Goal: Complete application form

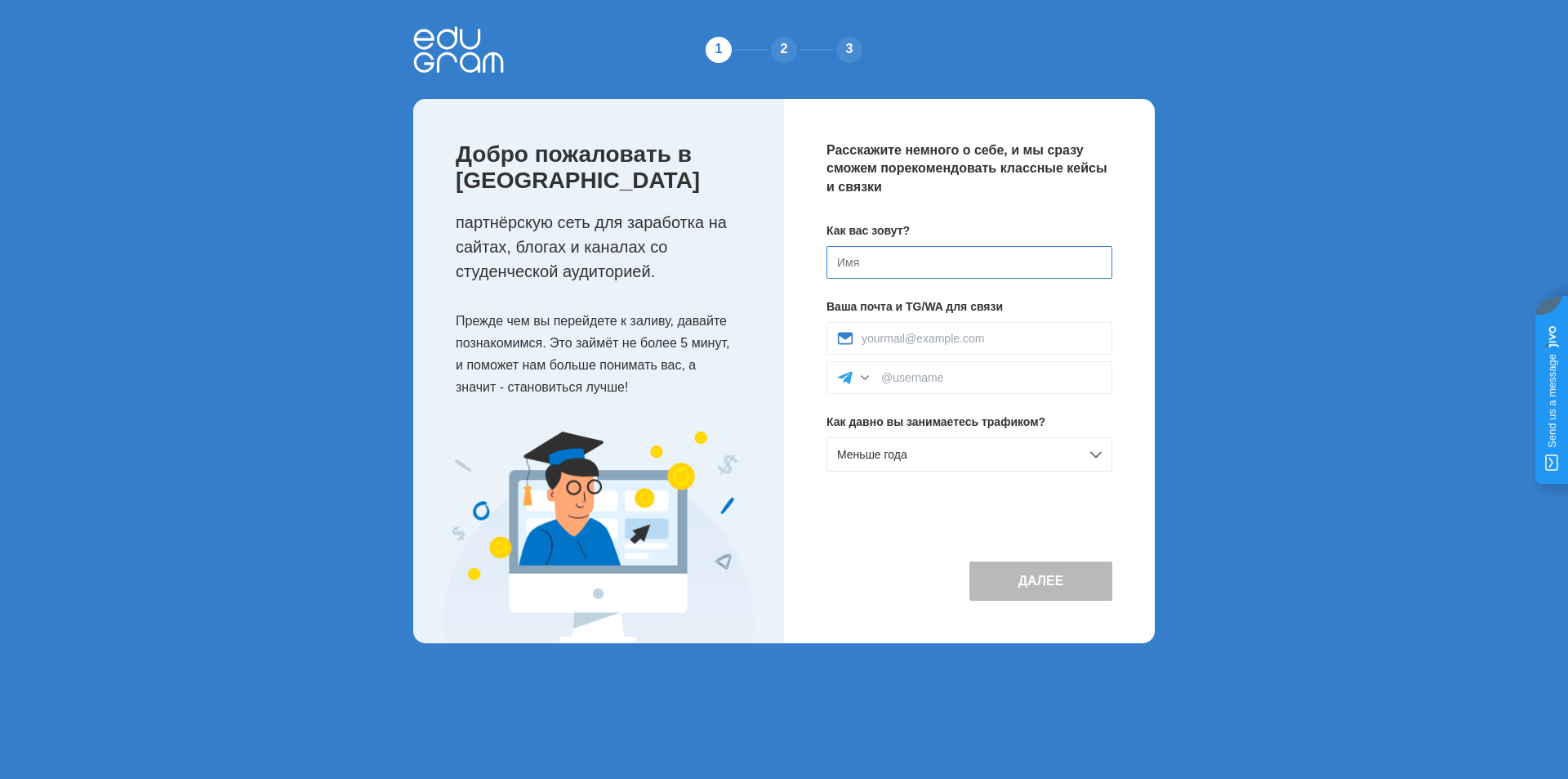
click at [908, 273] on input at bounding box center [969, 262] width 286 height 33
type input "[PERSON_NAME]"
click at [927, 343] on input at bounding box center [981, 338] width 240 height 13
type input "topp4751@gmail.com"
click at [931, 384] on input at bounding box center [991, 377] width 221 height 13
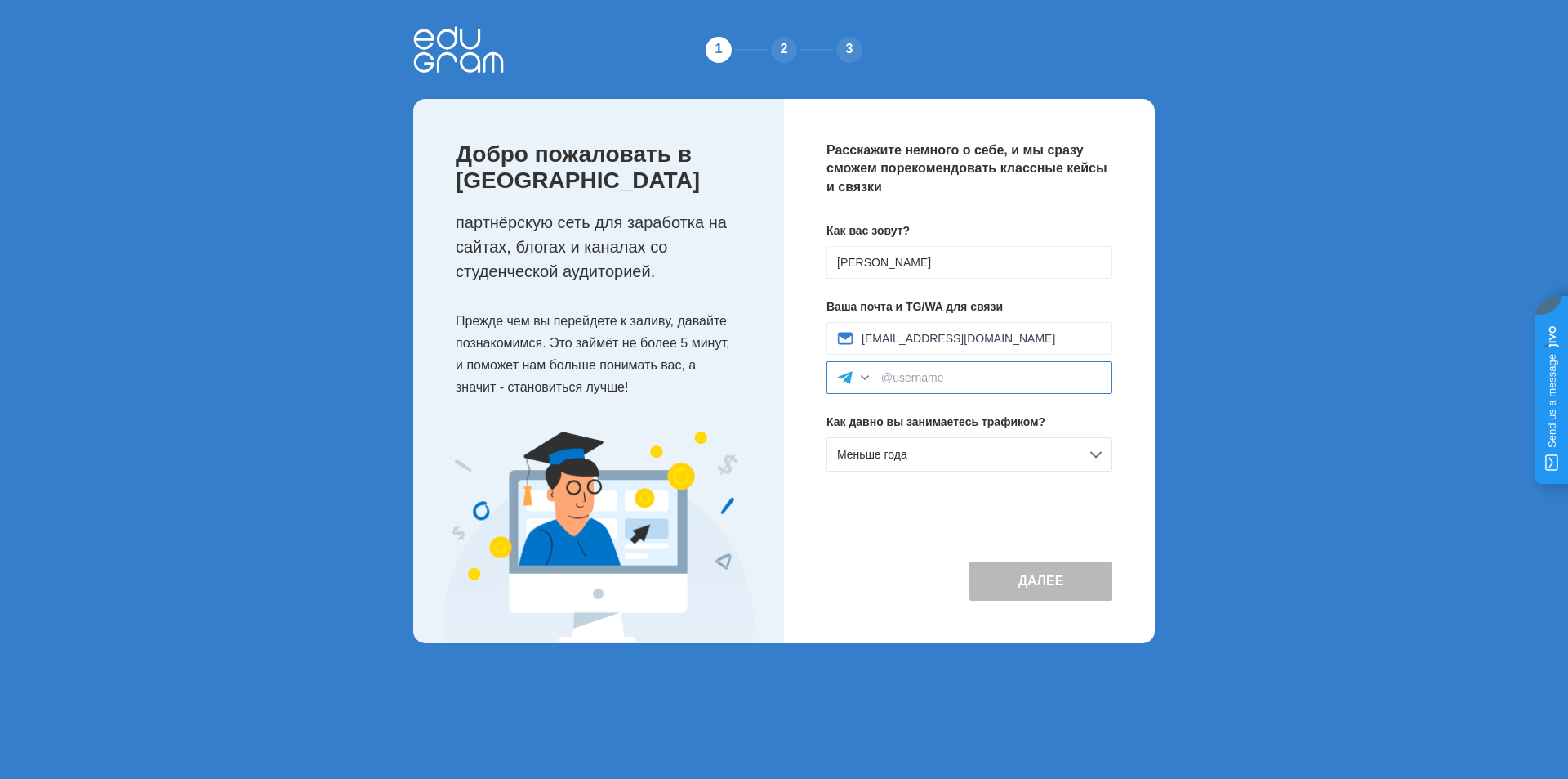
type input "@matveyewnarxx"
click at [981, 454] on div "Меньше года" at bounding box center [969, 454] width 286 height 34
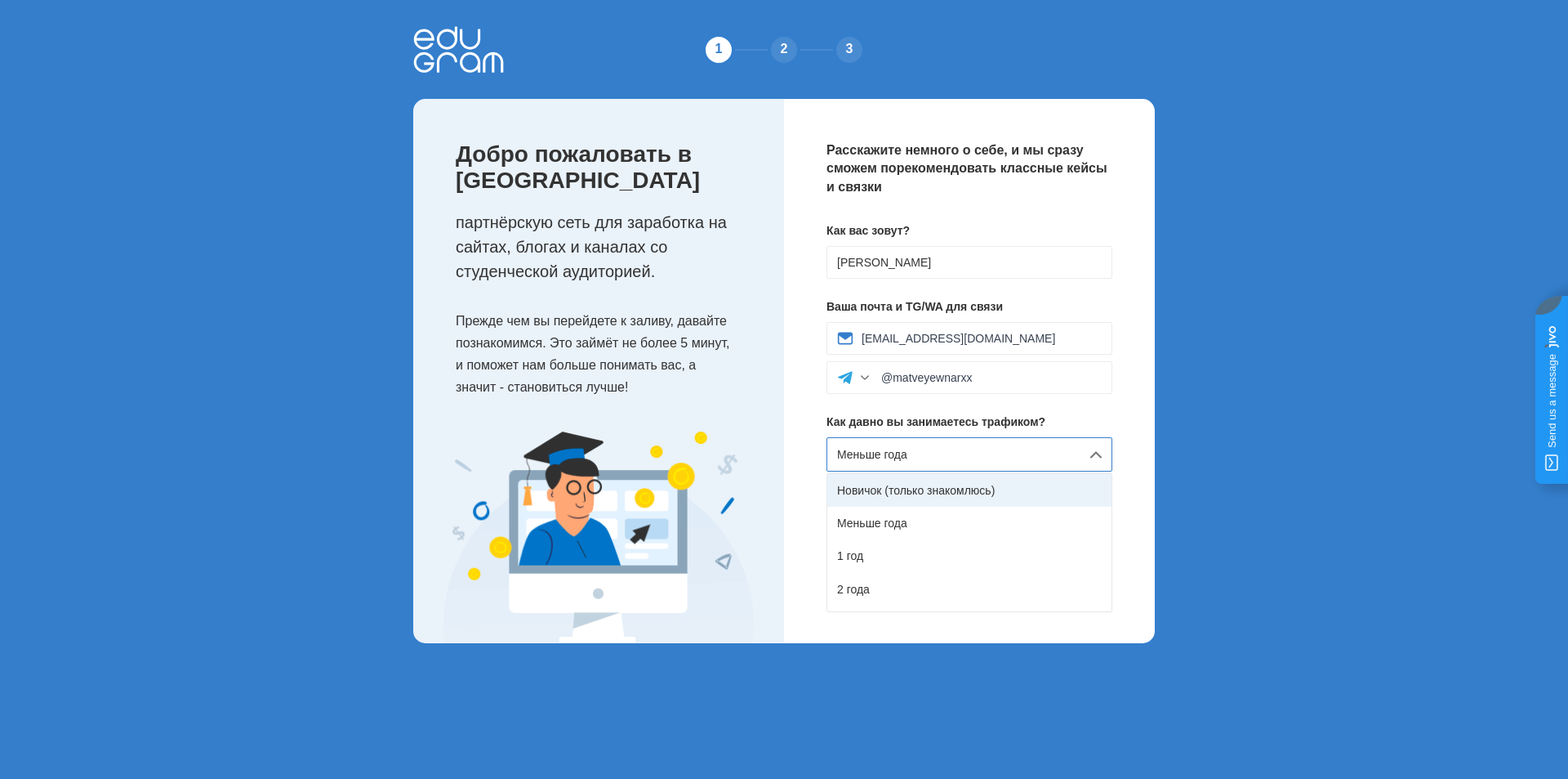
click at [971, 490] on div "Новичок (только знакомлюсь)" at bounding box center [969, 490] width 284 height 33
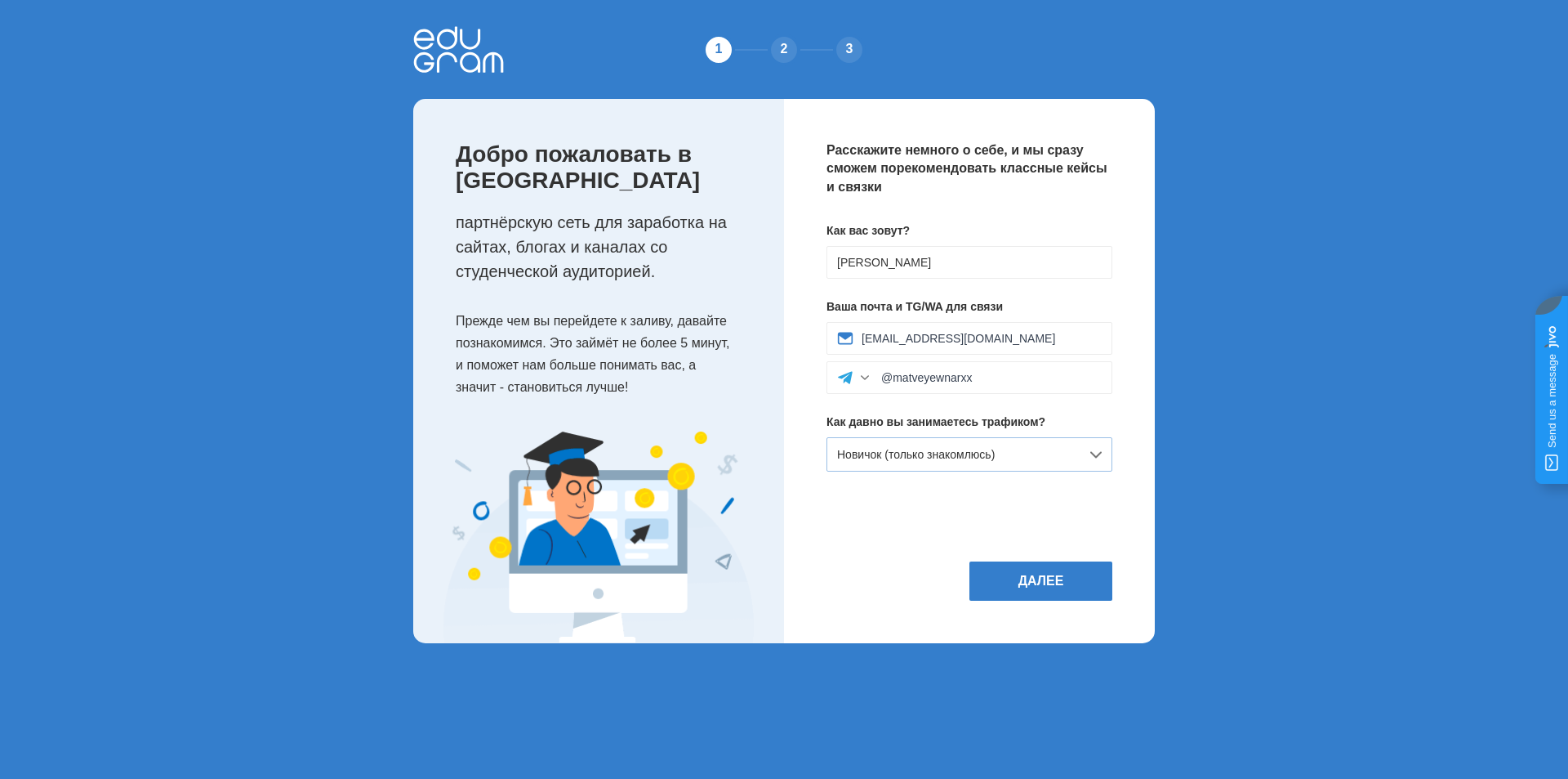
click at [1039, 456] on div "Новичок (только знакомлюсь)" at bounding box center [969, 454] width 286 height 34
drag, startPoint x: 997, startPoint y: 525, endPoint x: 996, endPoint y: 550, distance: 25.0
click at [996, 525] on div "Меньше года" at bounding box center [969, 523] width 284 height 33
click at [1001, 589] on button "Далее" at bounding box center [1040, 580] width 143 height 39
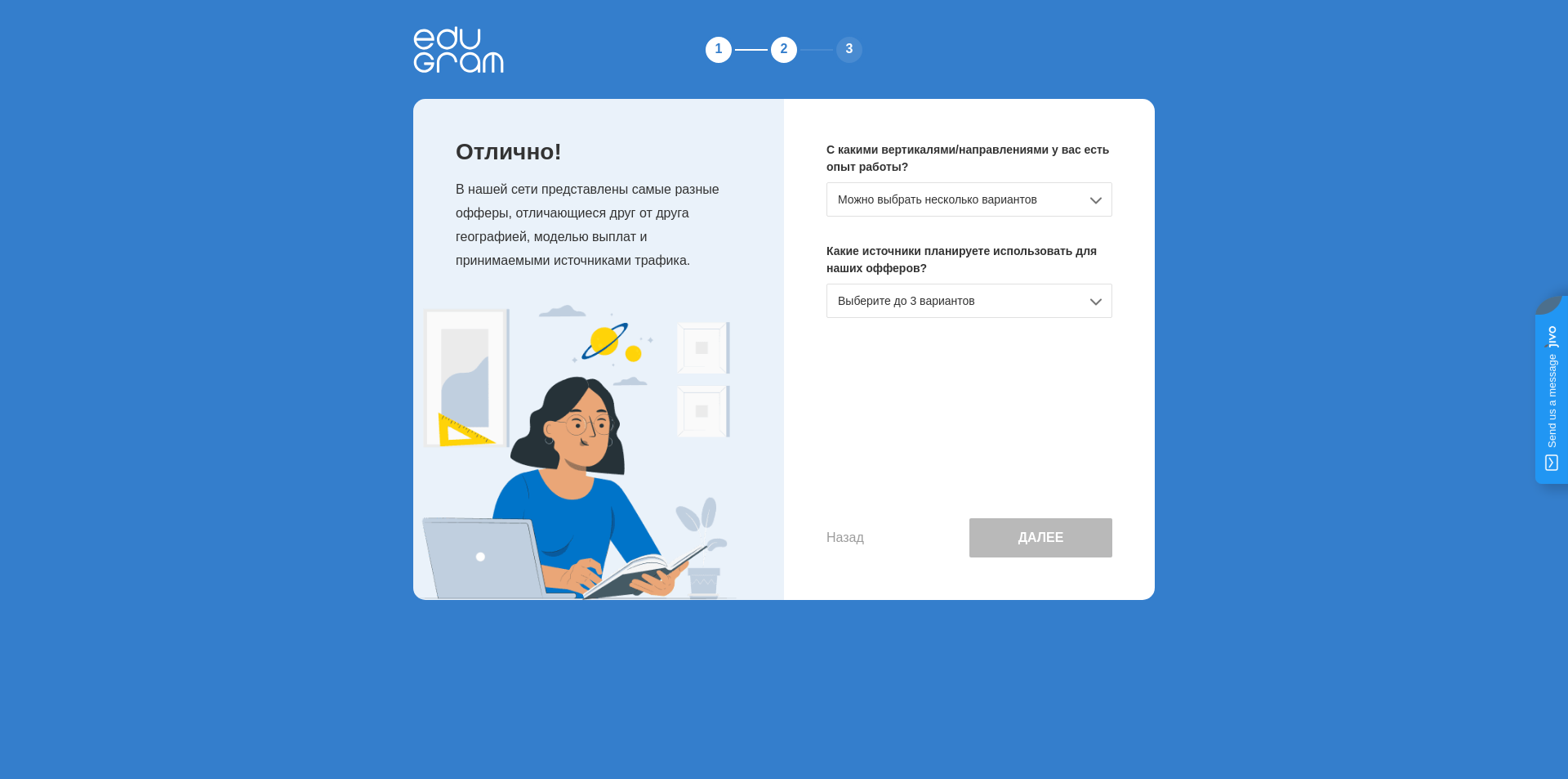
click at [989, 184] on div "Можно выбрать несколько вариантов" at bounding box center [969, 199] width 286 height 34
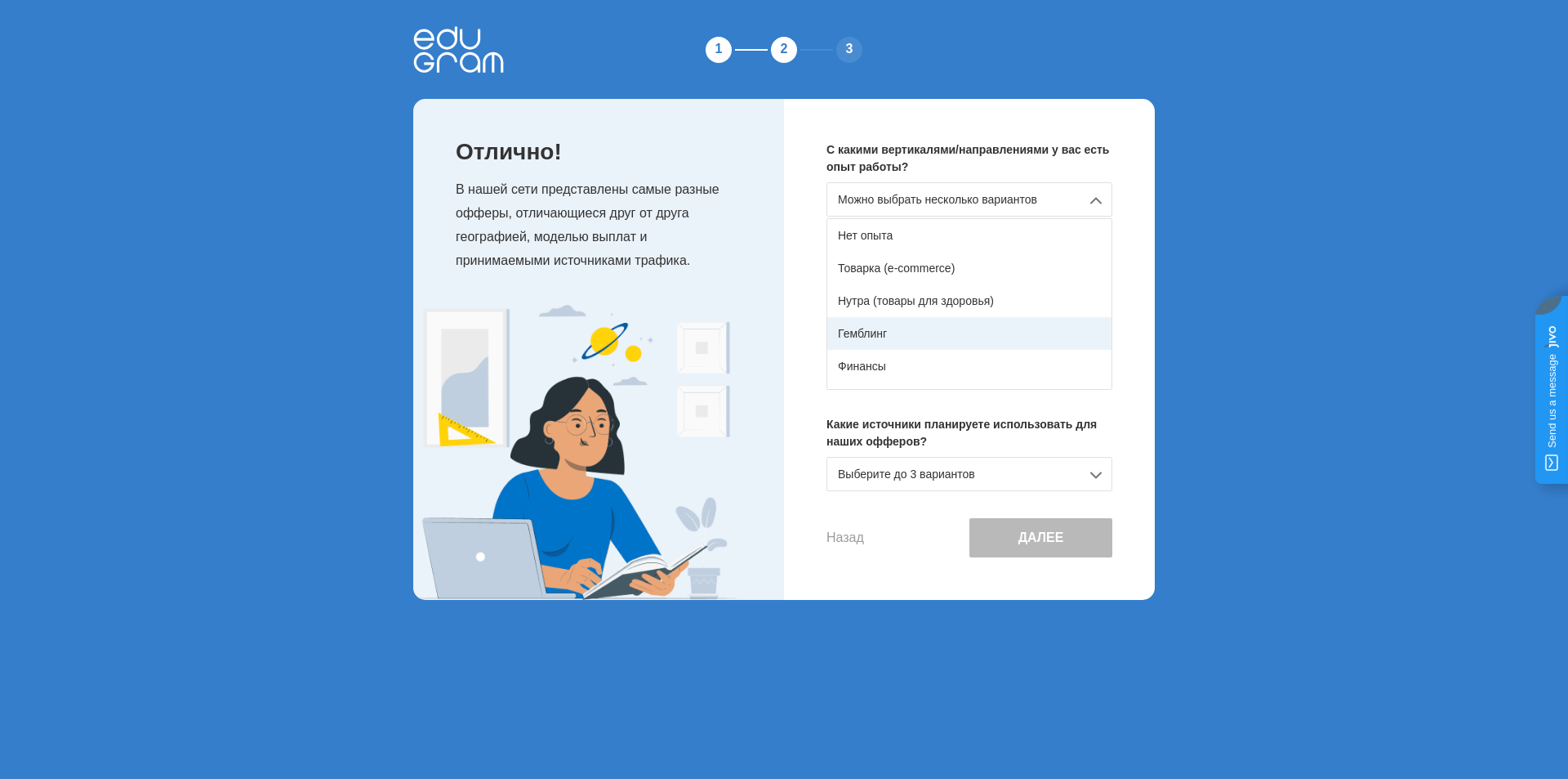
click at [931, 329] on div "Гемблинг" at bounding box center [969, 333] width 284 height 33
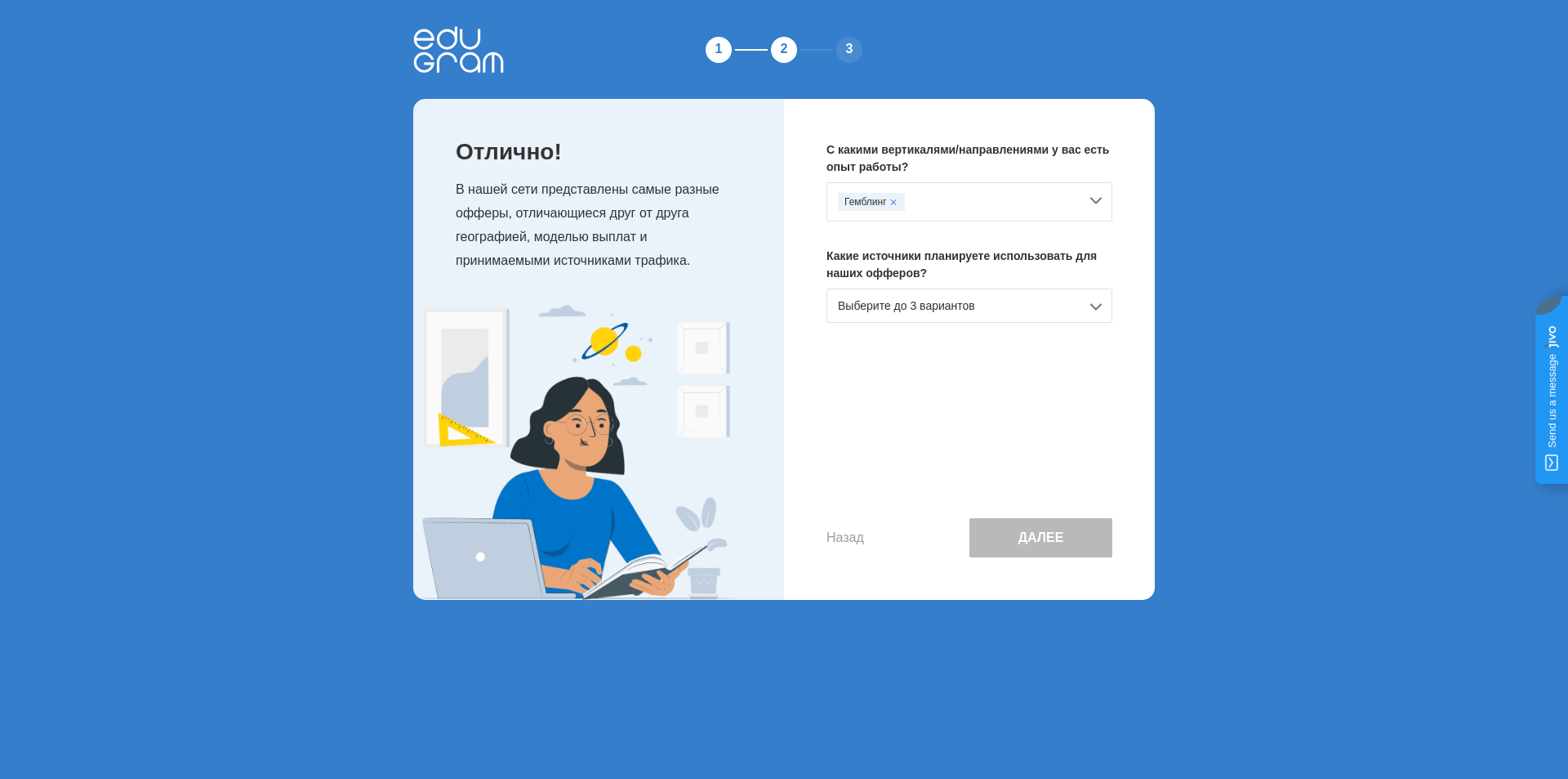
click at [972, 207] on div "Гемблинг" at bounding box center [957, 202] width 241 height 18
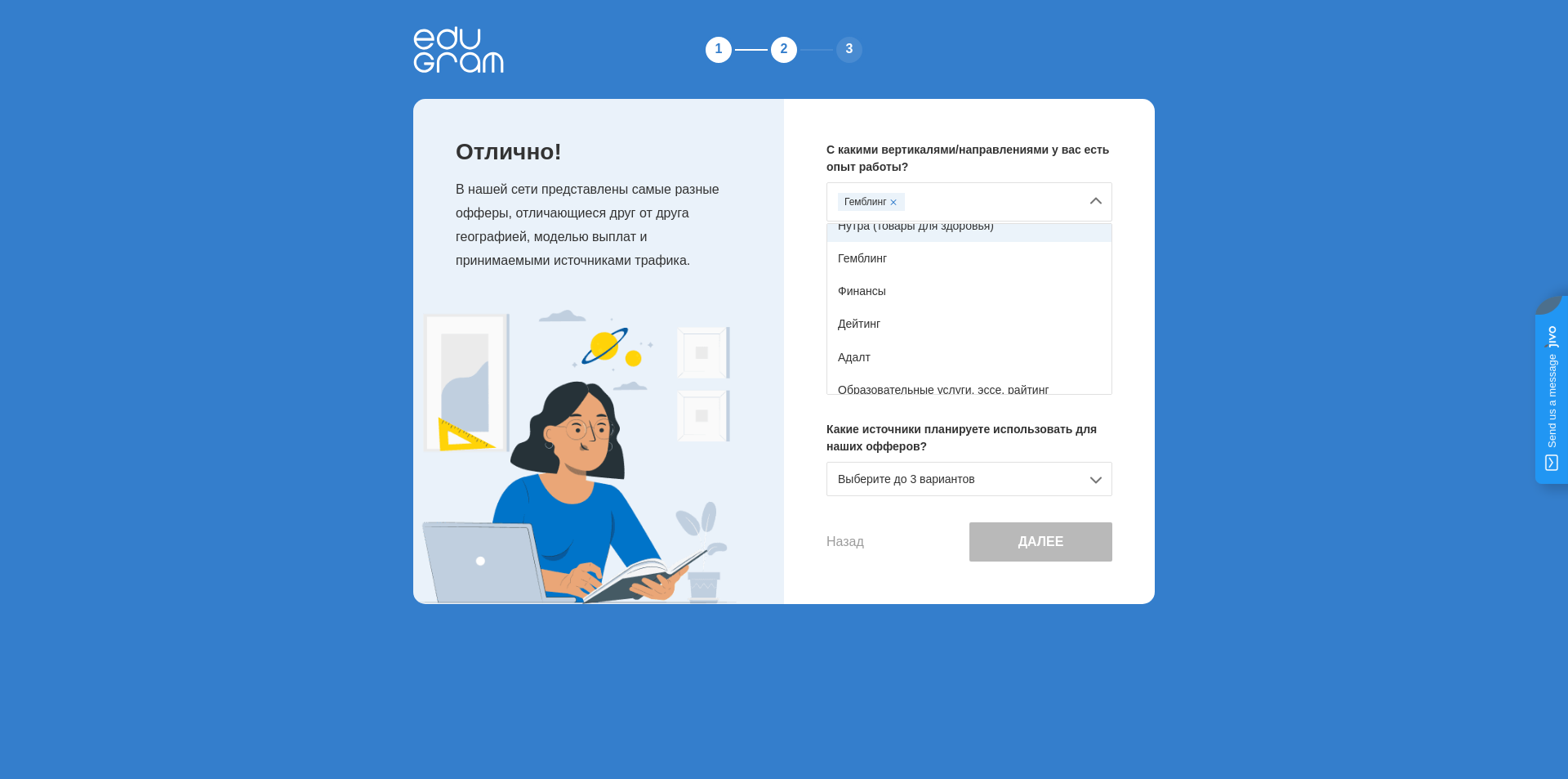
scroll to position [82, 0]
click at [162, 208] on div "1 2 3 Отлично! В нашей сети представлены самые разные офферы, отличающиеся друг…" at bounding box center [784, 315] width 1568 height 630
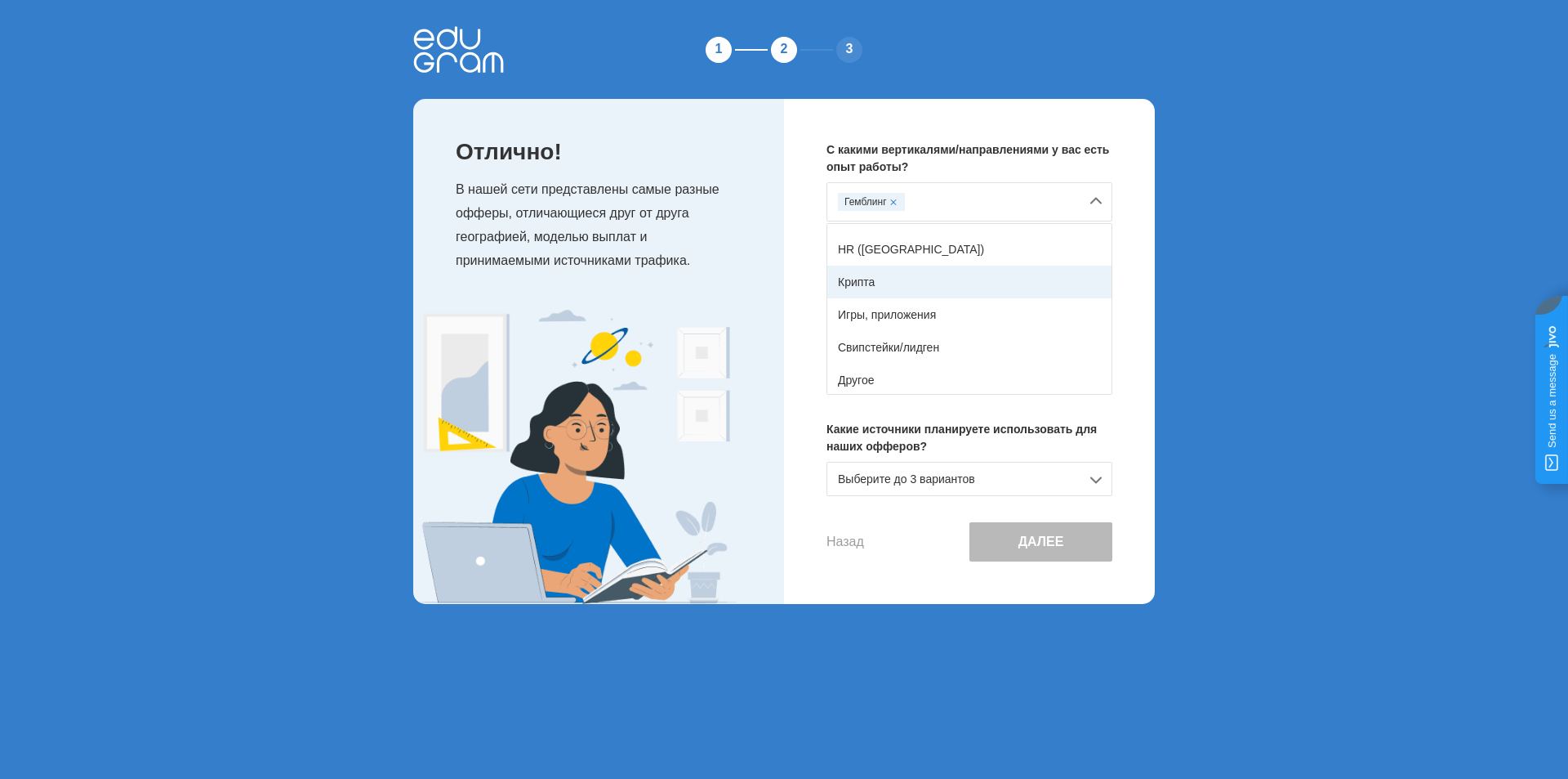
scroll to position [288, 0]
click at [923, 279] on div "Крипта" at bounding box center [969, 279] width 284 height 33
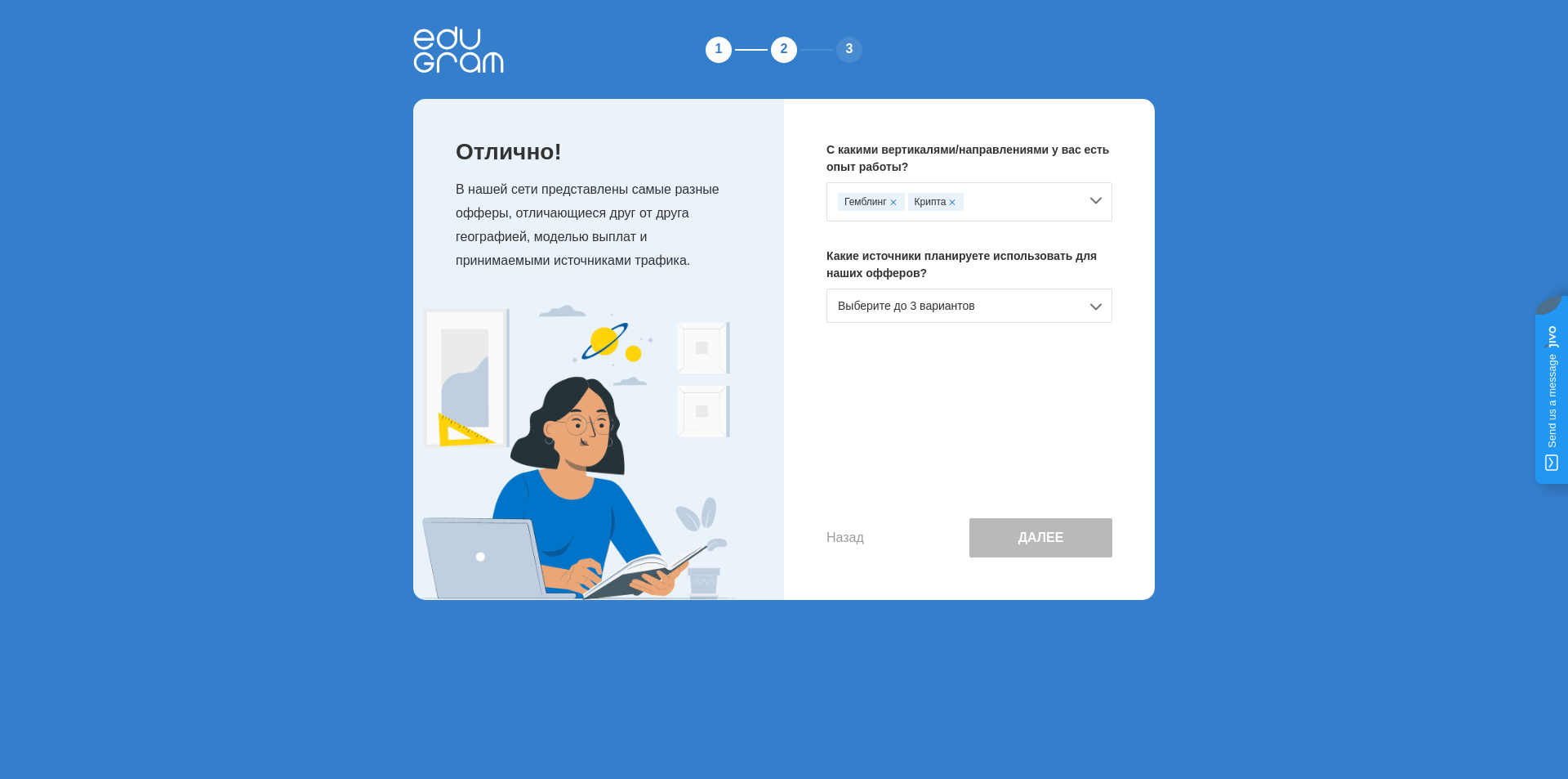
click at [1095, 199] on div "Гемблинг Крипта" at bounding box center [969, 201] width 286 height 39
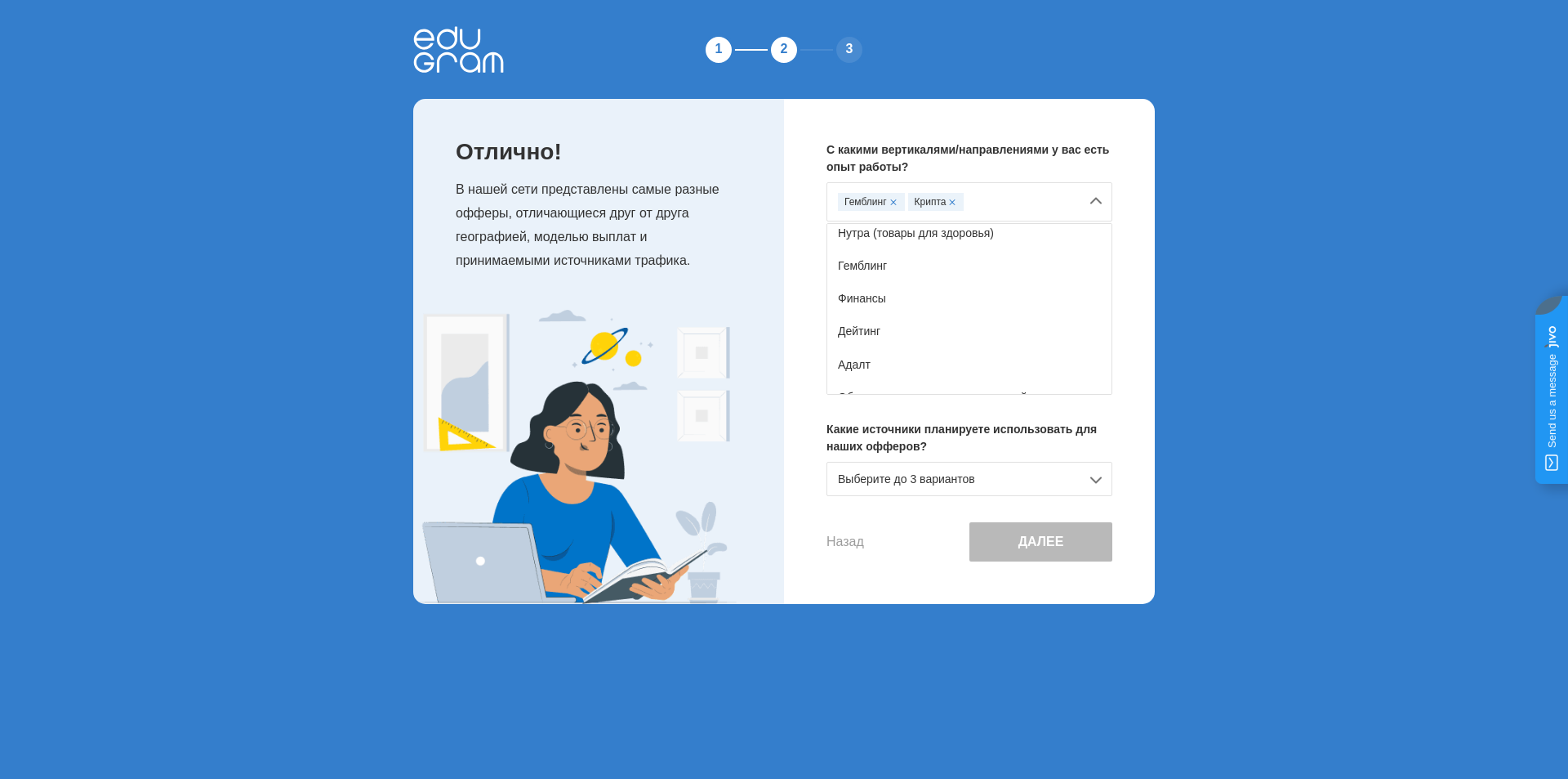
scroll to position [82, 0]
click at [198, 395] on div "1 2 3 Отлично! В нашей сети представлены самые разные офферы, отличающиеся друг…" at bounding box center [784, 315] width 1568 height 630
click at [1087, 198] on div "Гемблинг Крипта" at bounding box center [969, 201] width 286 height 39
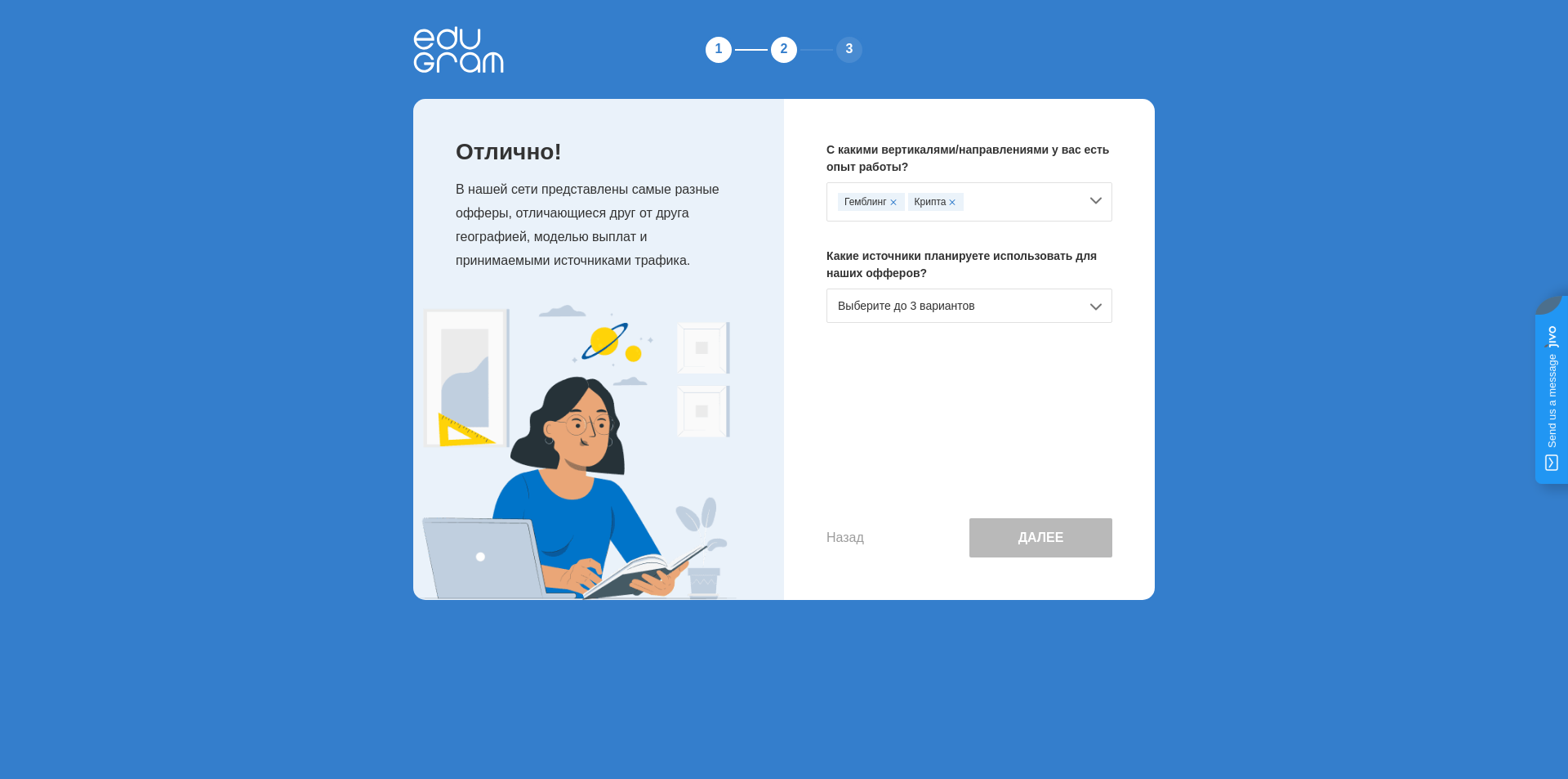
click at [1064, 304] on div "Выберите до 3 вариантов" at bounding box center [969, 305] width 286 height 34
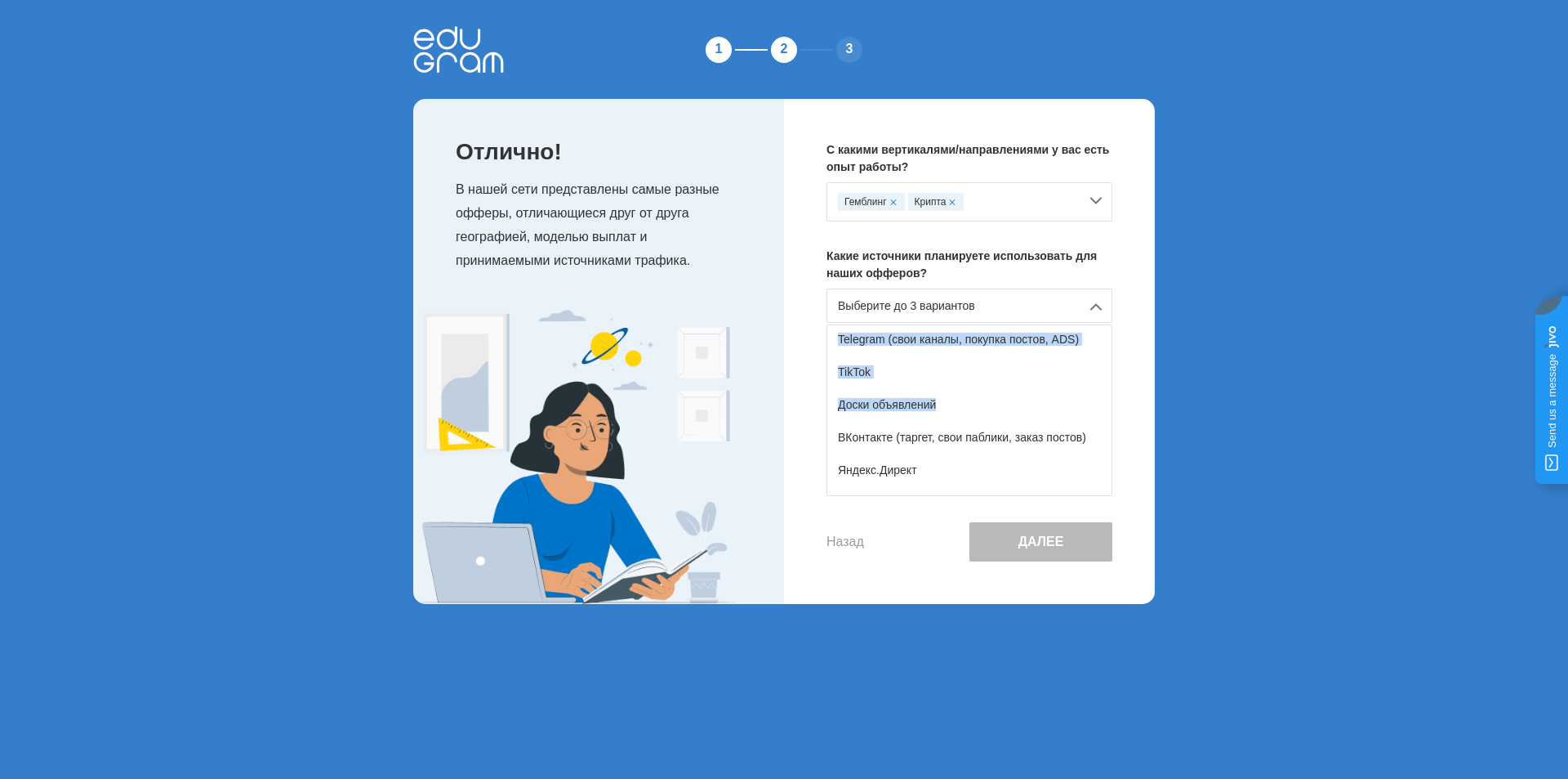
drag, startPoint x: 986, startPoint y: 390, endPoint x: 975, endPoint y: 402, distance: 16.3
click at [975, 403] on div "Совсем новичок/ещё не знаю SEO Тизерная/баннерная реклама Facebook/Instagram (т…" at bounding box center [969, 410] width 286 height 172
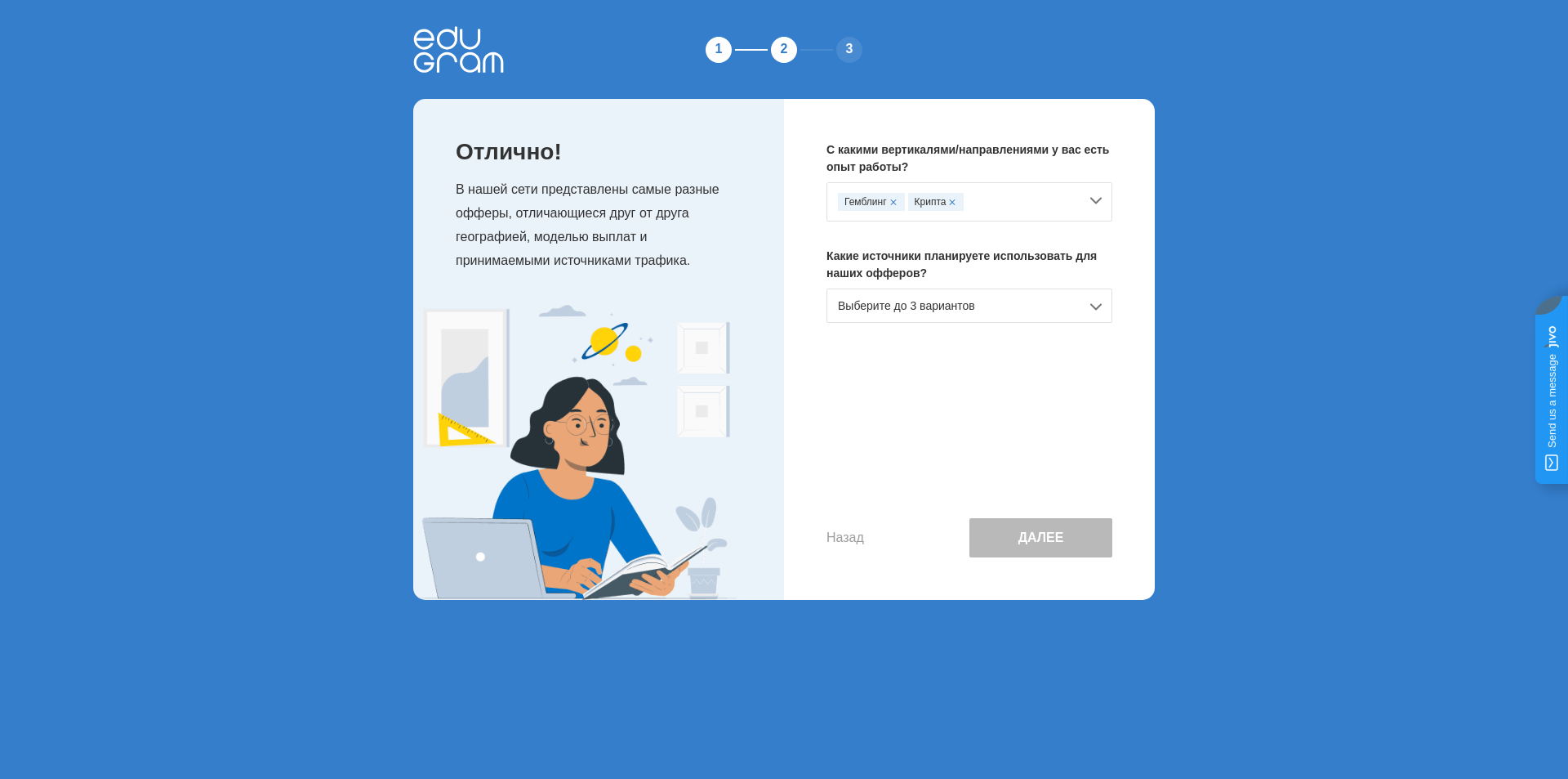
click at [1065, 309] on div "Выберите до 3 вариантов" at bounding box center [969, 305] width 286 height 34
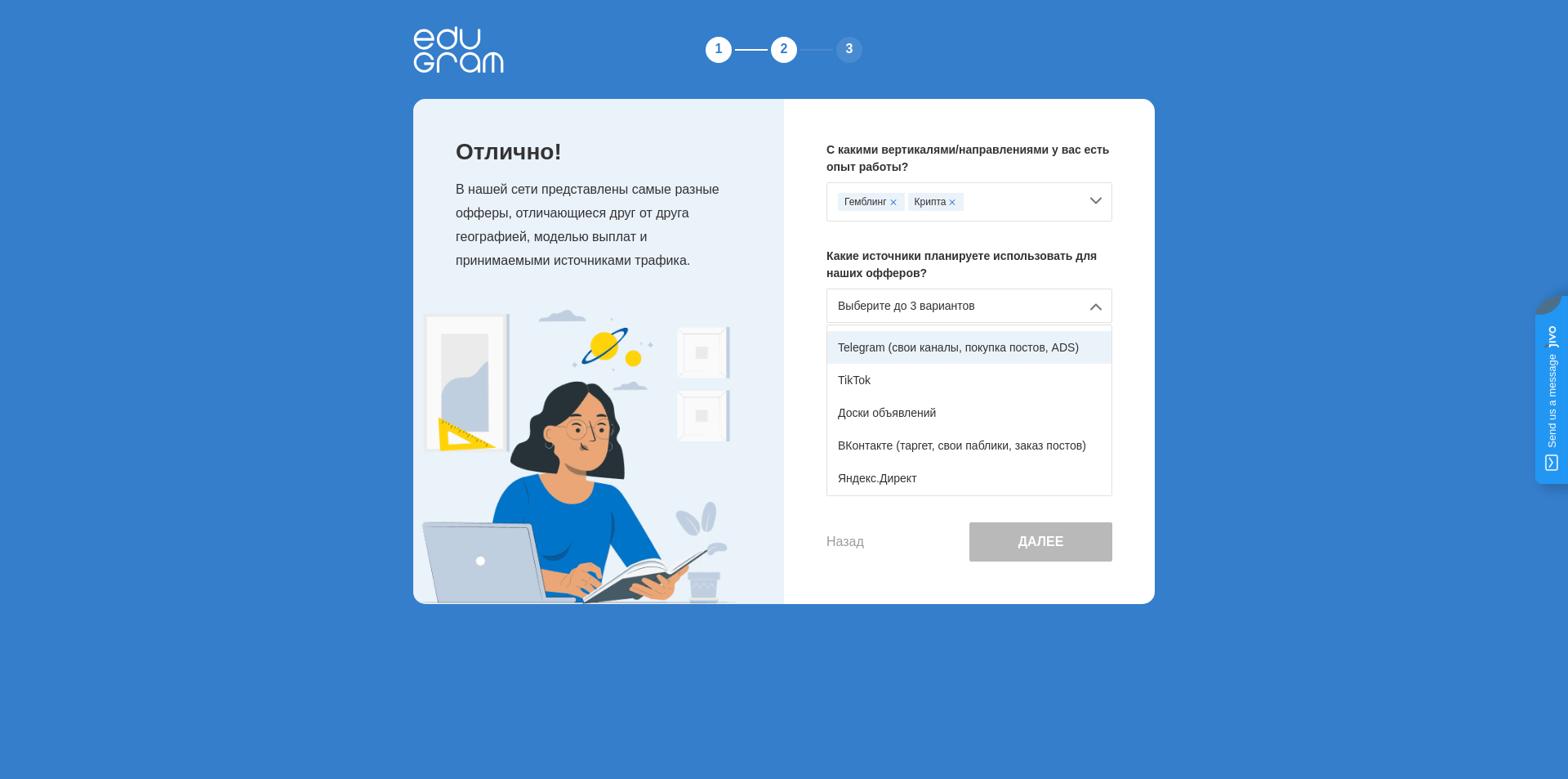
scroll to position [269, 0]
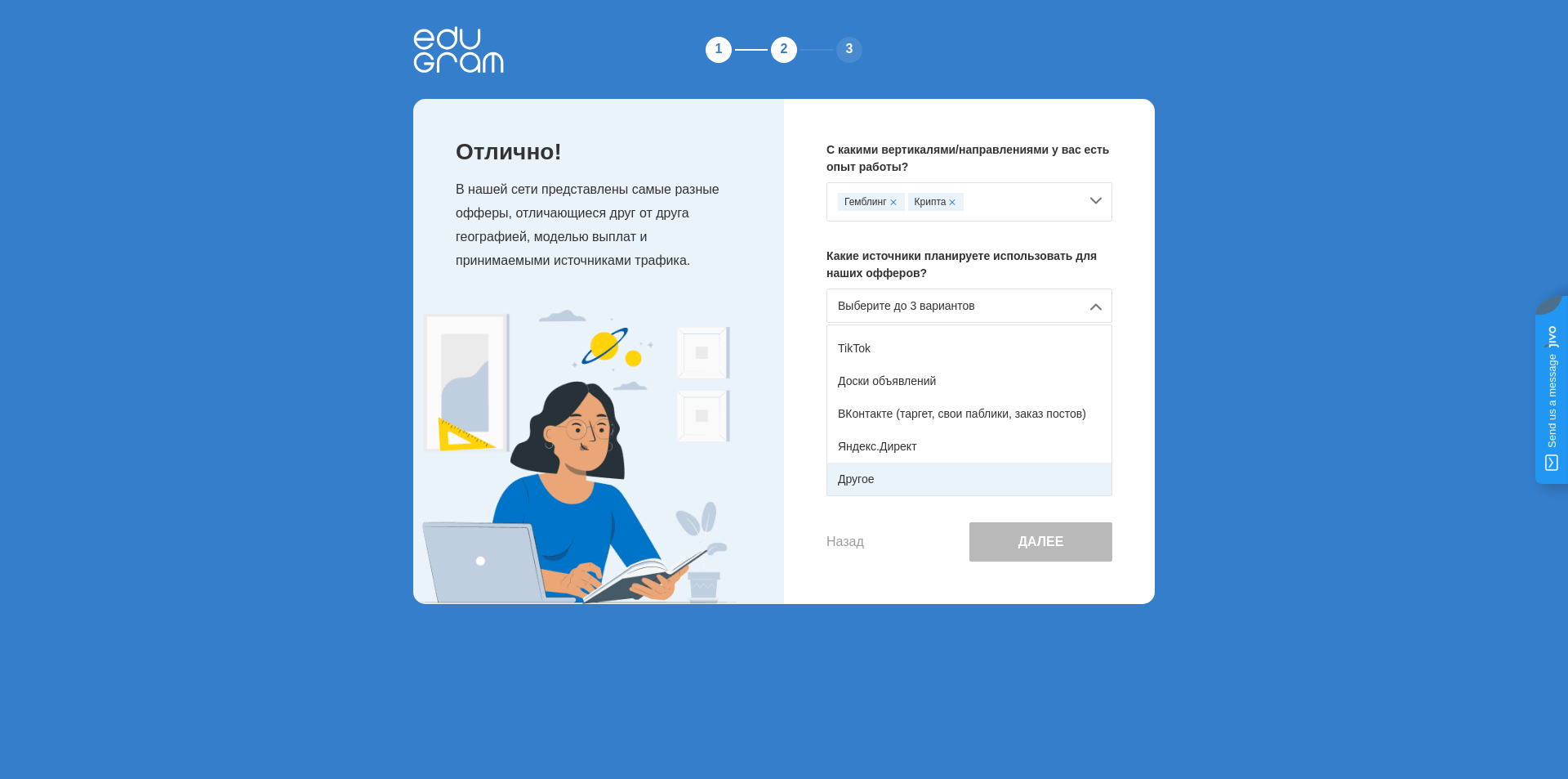
click at [889, 479] on div "Другое" at bounding box center [969, 479] width 284 height 33
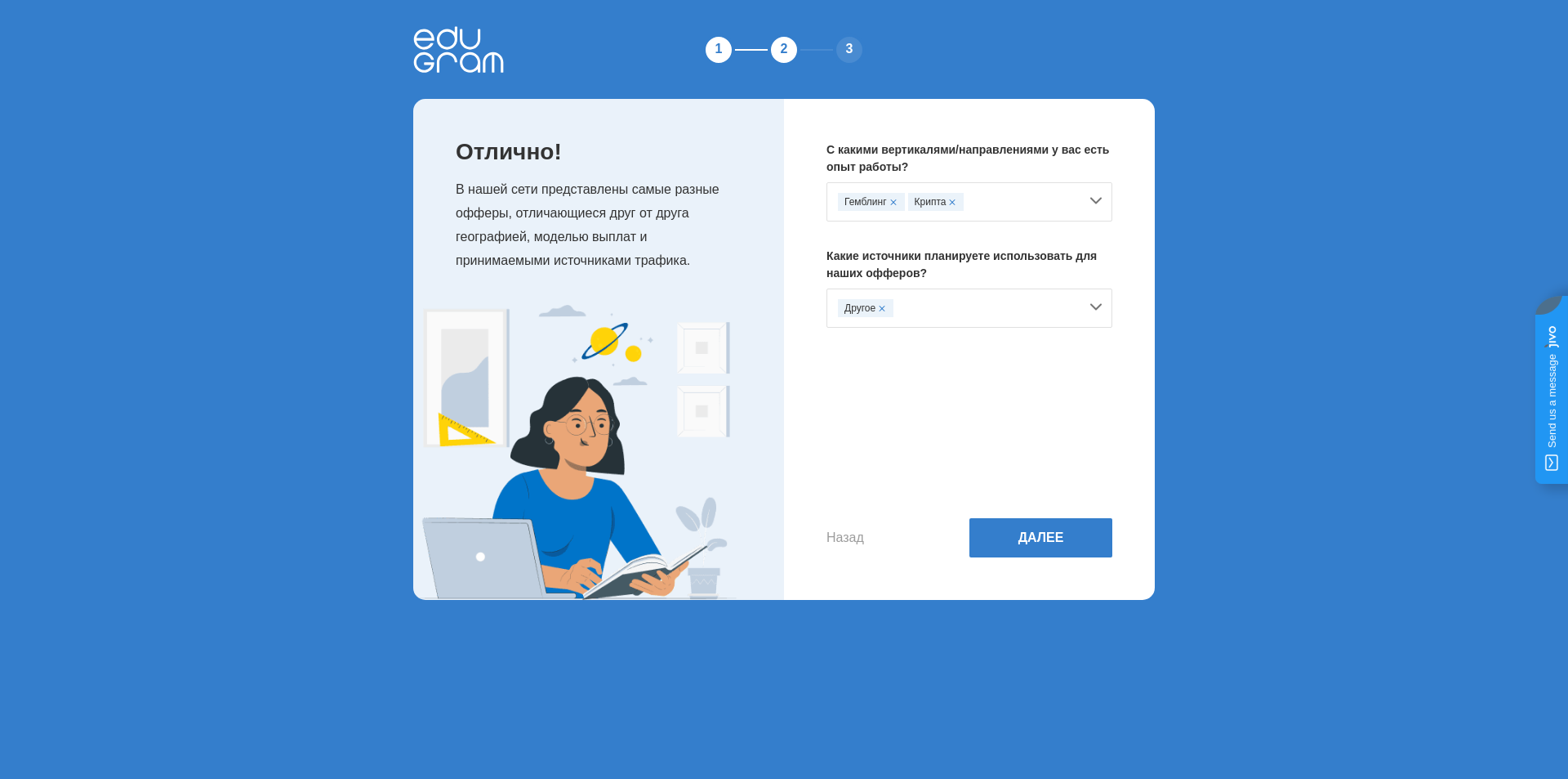
click at [1066, 310] on div "Другое" at bounding box center [957, 308] width 241 height 18
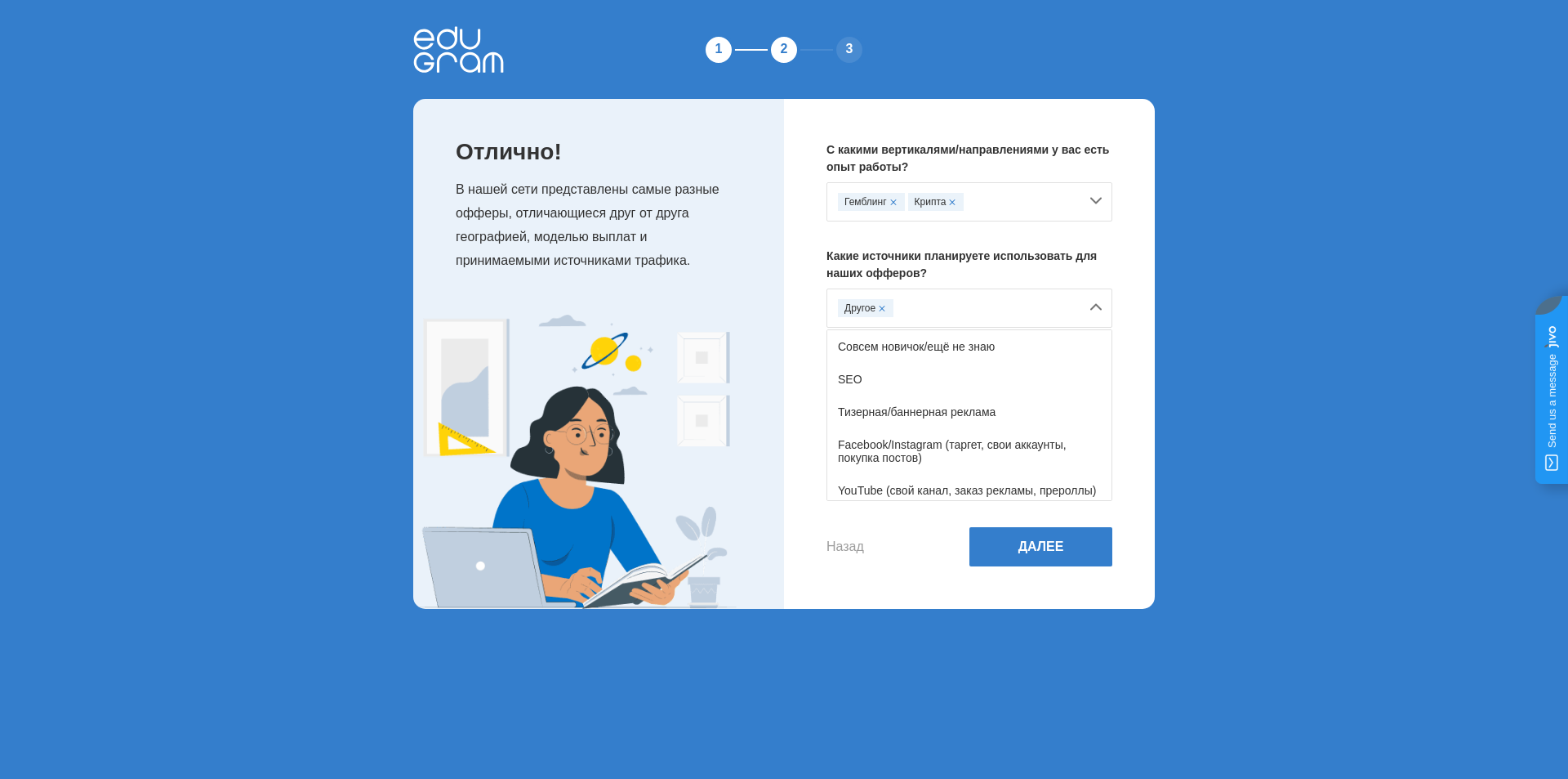
click at [1269, 503] on div "1 2 3 Отлично! В нашей сети представлены самые разные офферы, отличающиеся друг…" at bounding box center [784, 317] width 1568 height 635
click at [1090, 553] on button "Далее" at bounding box center [1040, 546] width 143 height 39
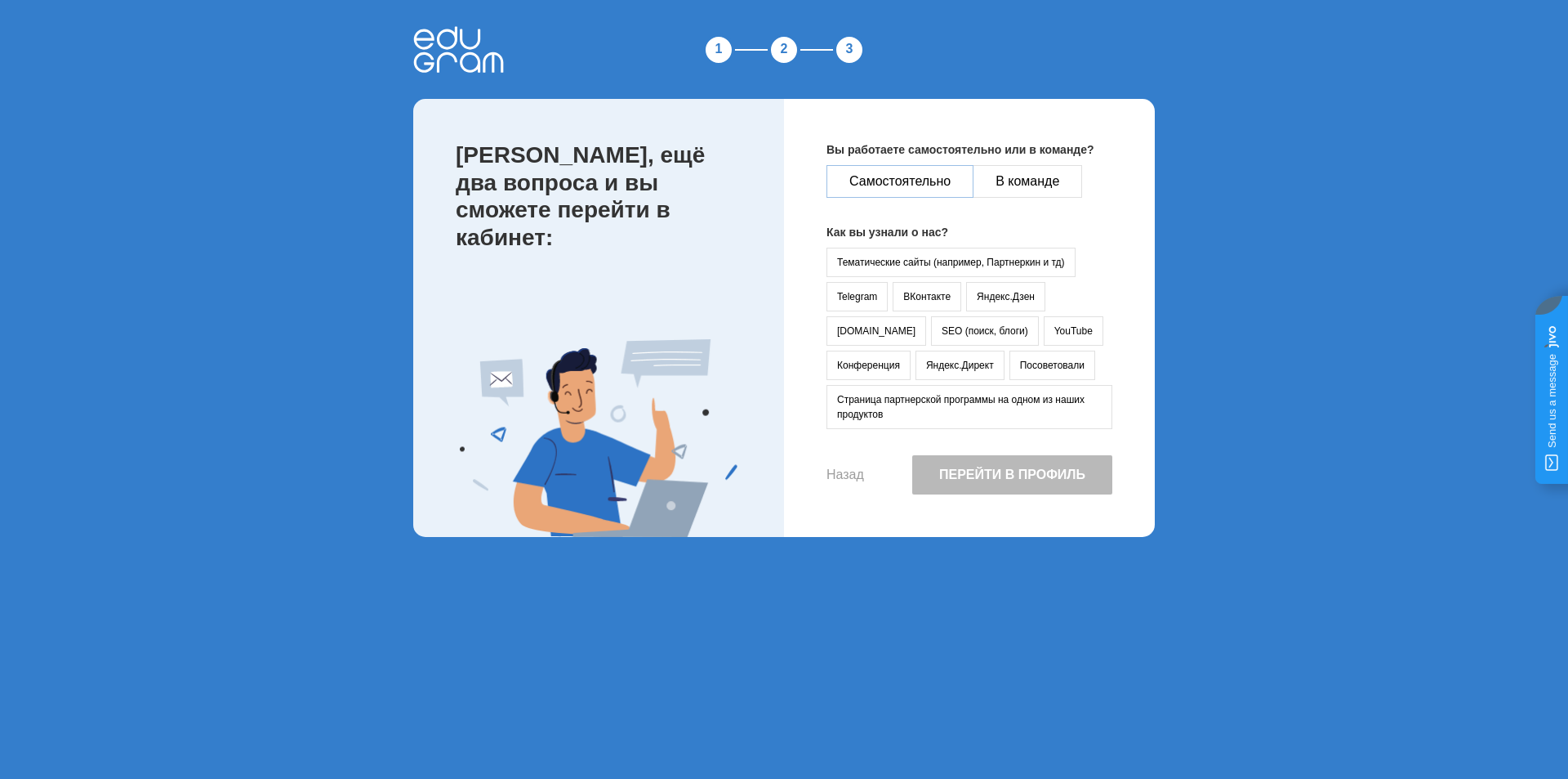
click at [928, 173] on button "Самостоятельно" at bounding box center [899, 181] width 147 height 33
click at [998, 268] on button "Тематические сайты (например, Партнеркин и тд)" at bounding box center [950, 262] width 249 height 29
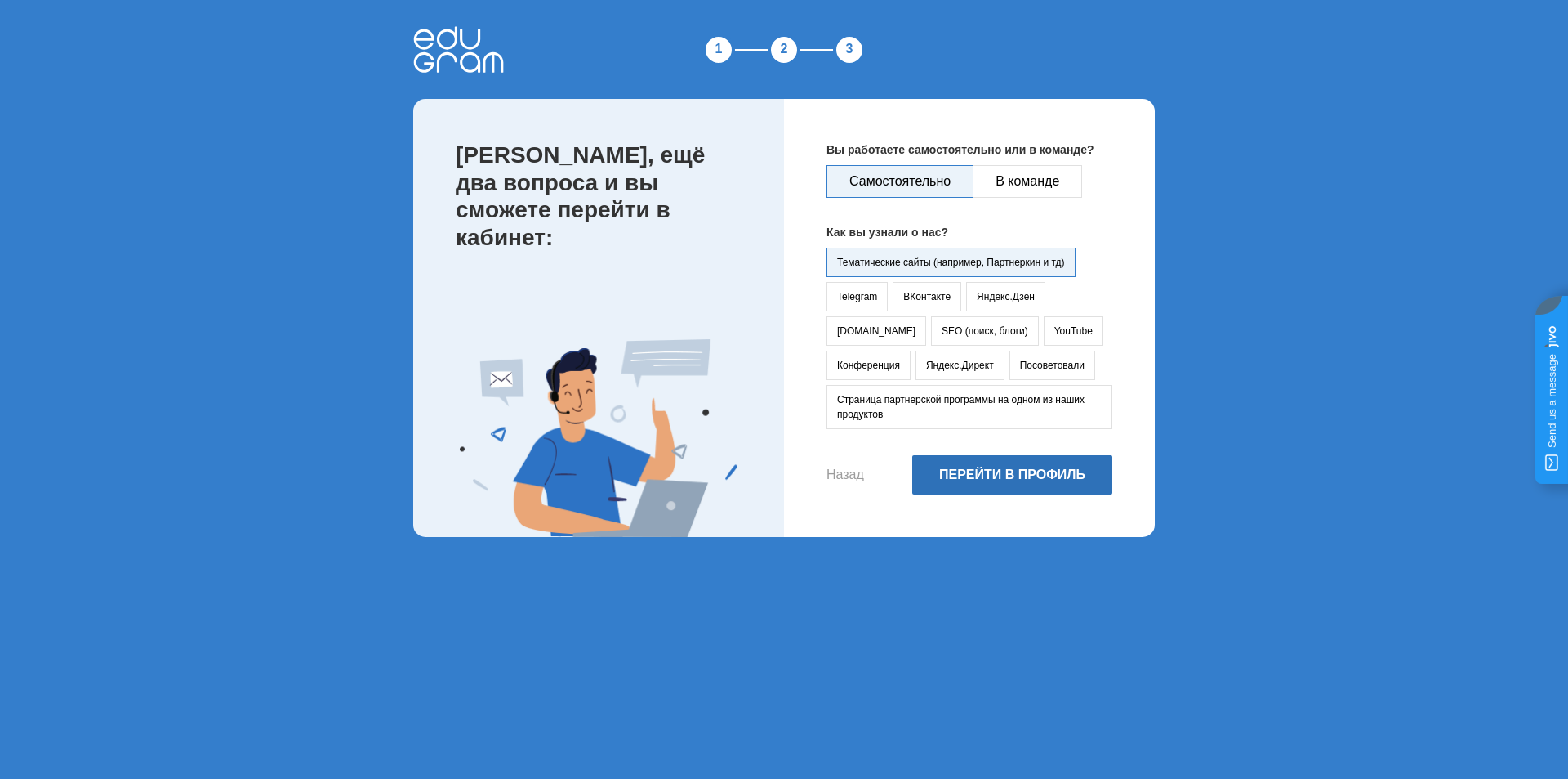
click at [999, 463] on button "Перейти в профиль" at bounding box center [1012, 474] width 200 height 39
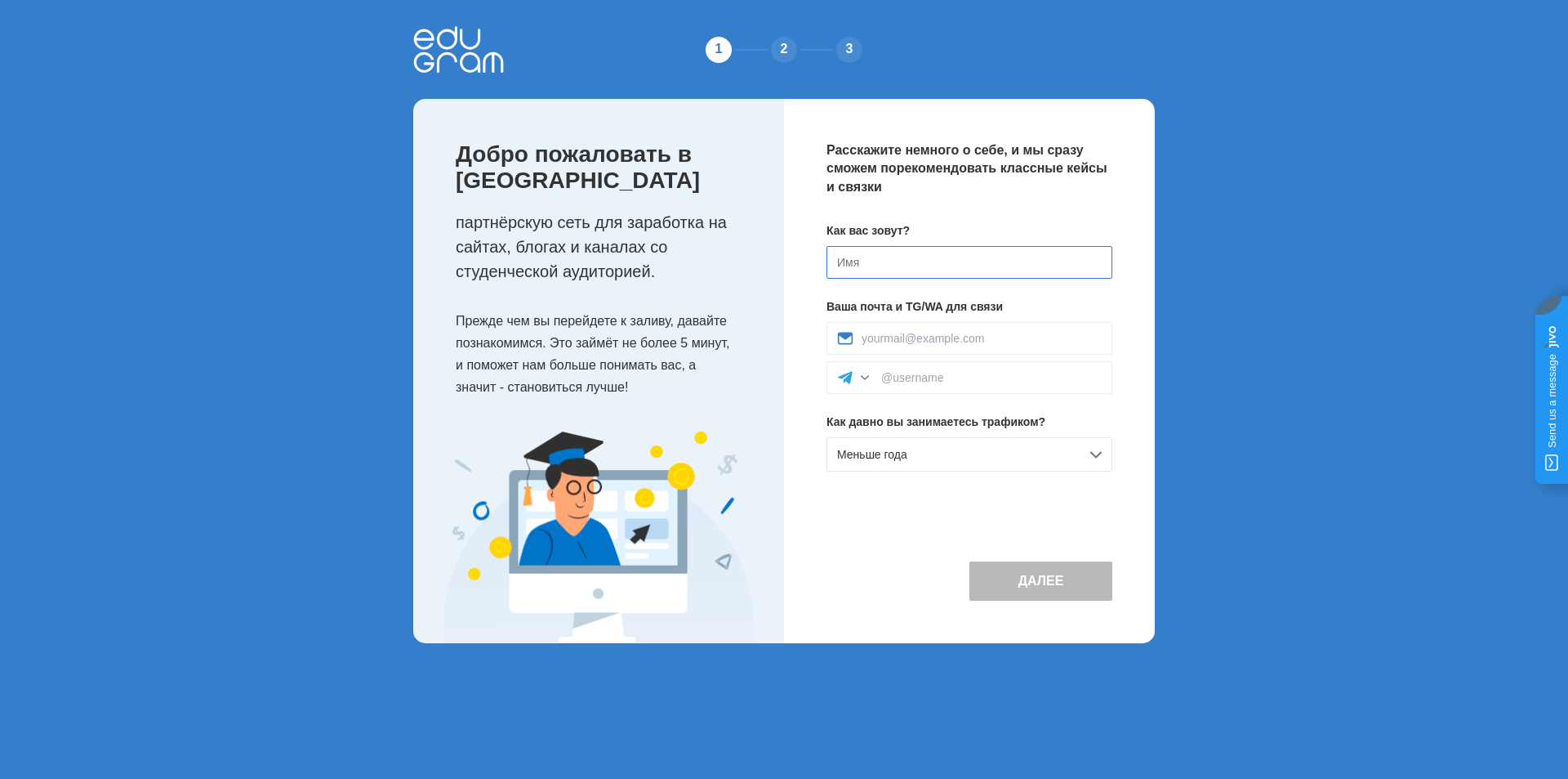
click at [942, 272] on input at bounding box center [969, 262] width 286 height 33
click at [1555, 409] on jdiv at bounding box center [1551, 390] width 33 height 188
click at [1244, 385] on jdiv at bounding box center [1245, 384] width 23 height 23
click at [1040, 269] on input at bounding box center [969, 262] width 286 height 33
type input "[PERSON_NAME]"
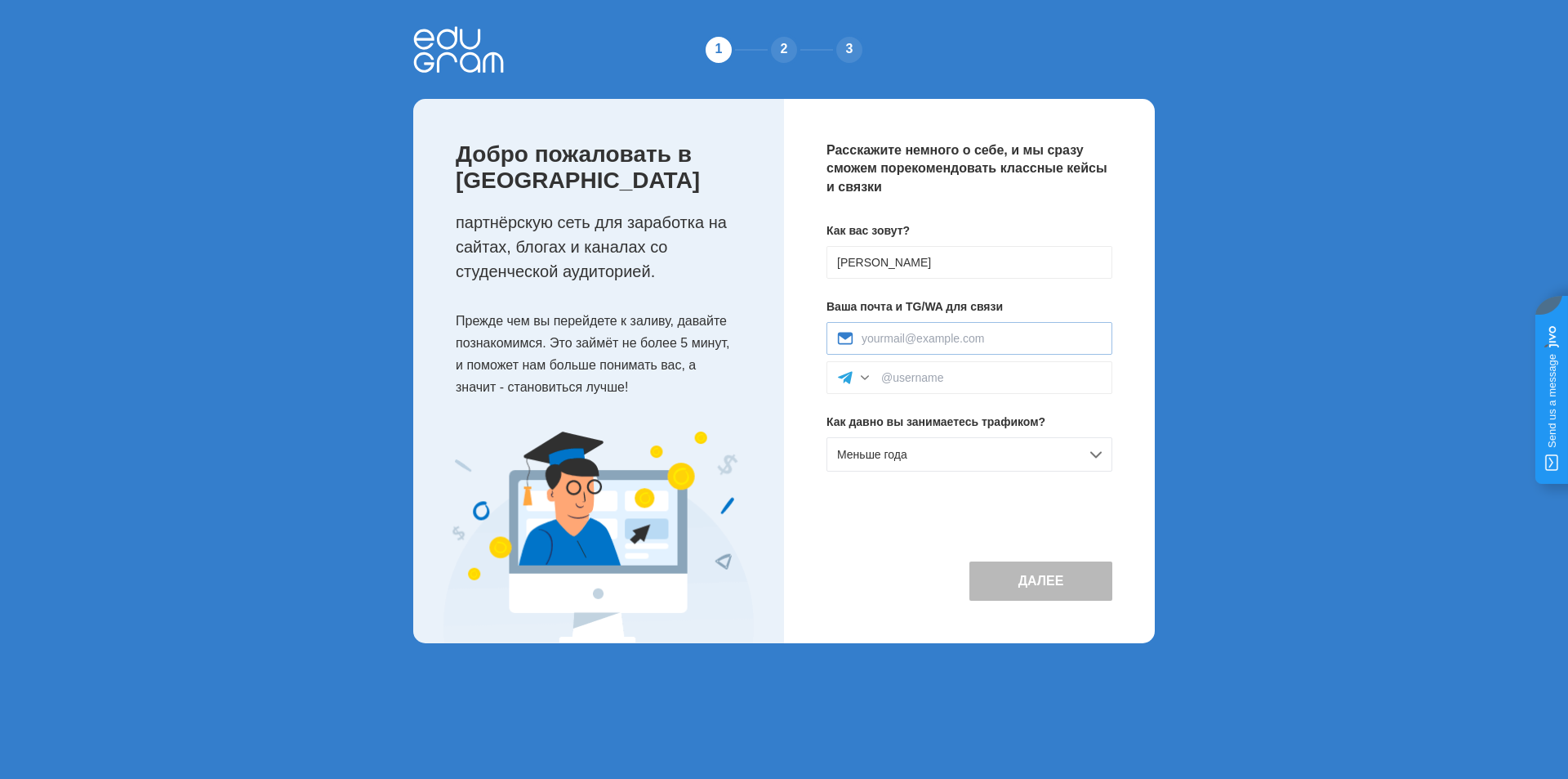
click at [944, 346] on div at bounding box center [969, 338] width 286 height 33
click at [933, 342] on input at bounding box center [981, 338] width 240 height 13
type input "[EMAIL_ADDRESS][DOMAIN_NAME]"
click at [948, 378] on input at bounding box center [991, 377] width 221 height 13
type input "@matveyewnarxx"
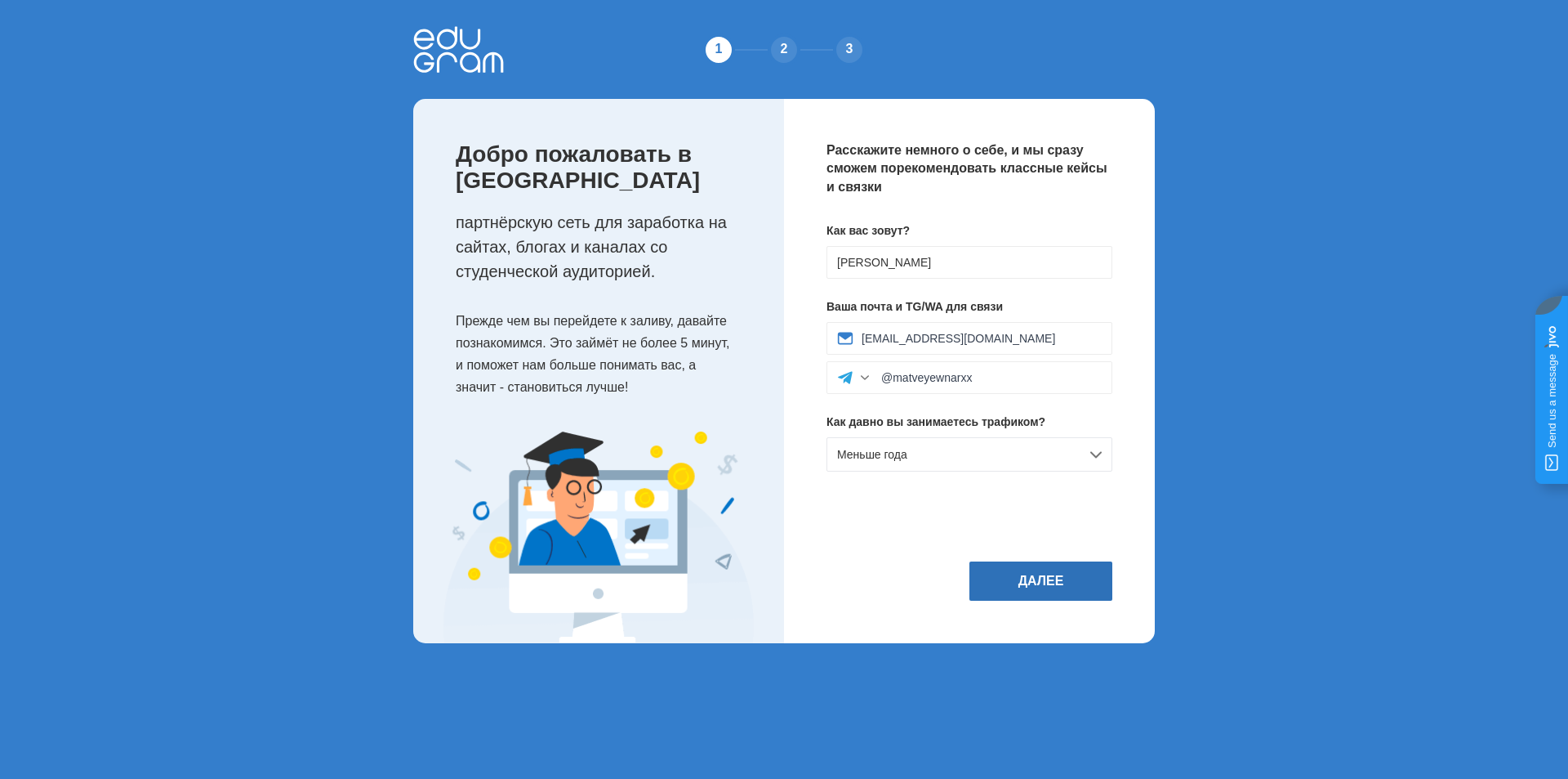
click at [1049, 579] on button "Далее" at bounding box center [1040, 580] width 143 height 39
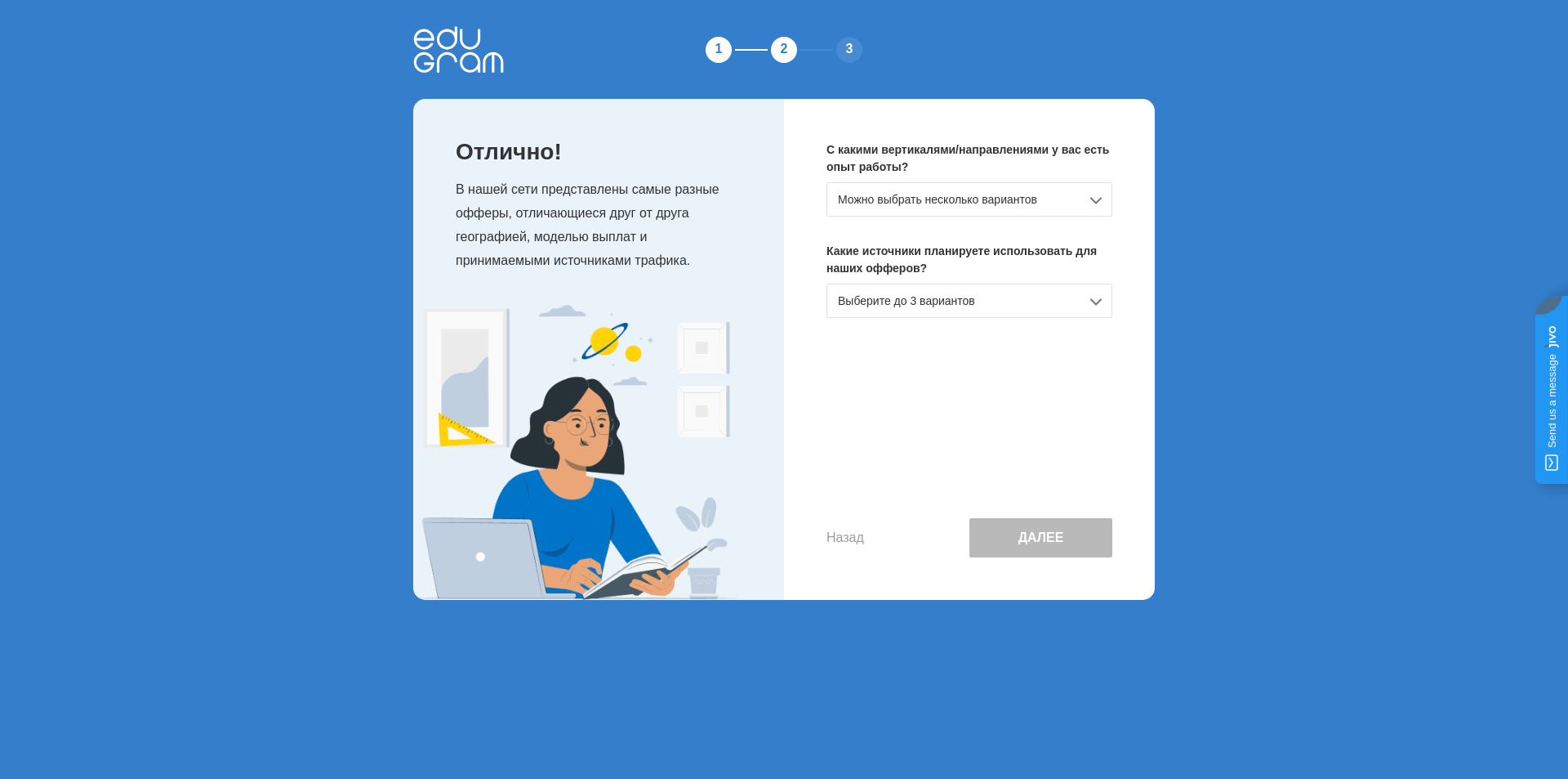
click at [1010, 301] on div "Выберите до 3 вариантов" at bounding box center [969, 301] width 286 height 34
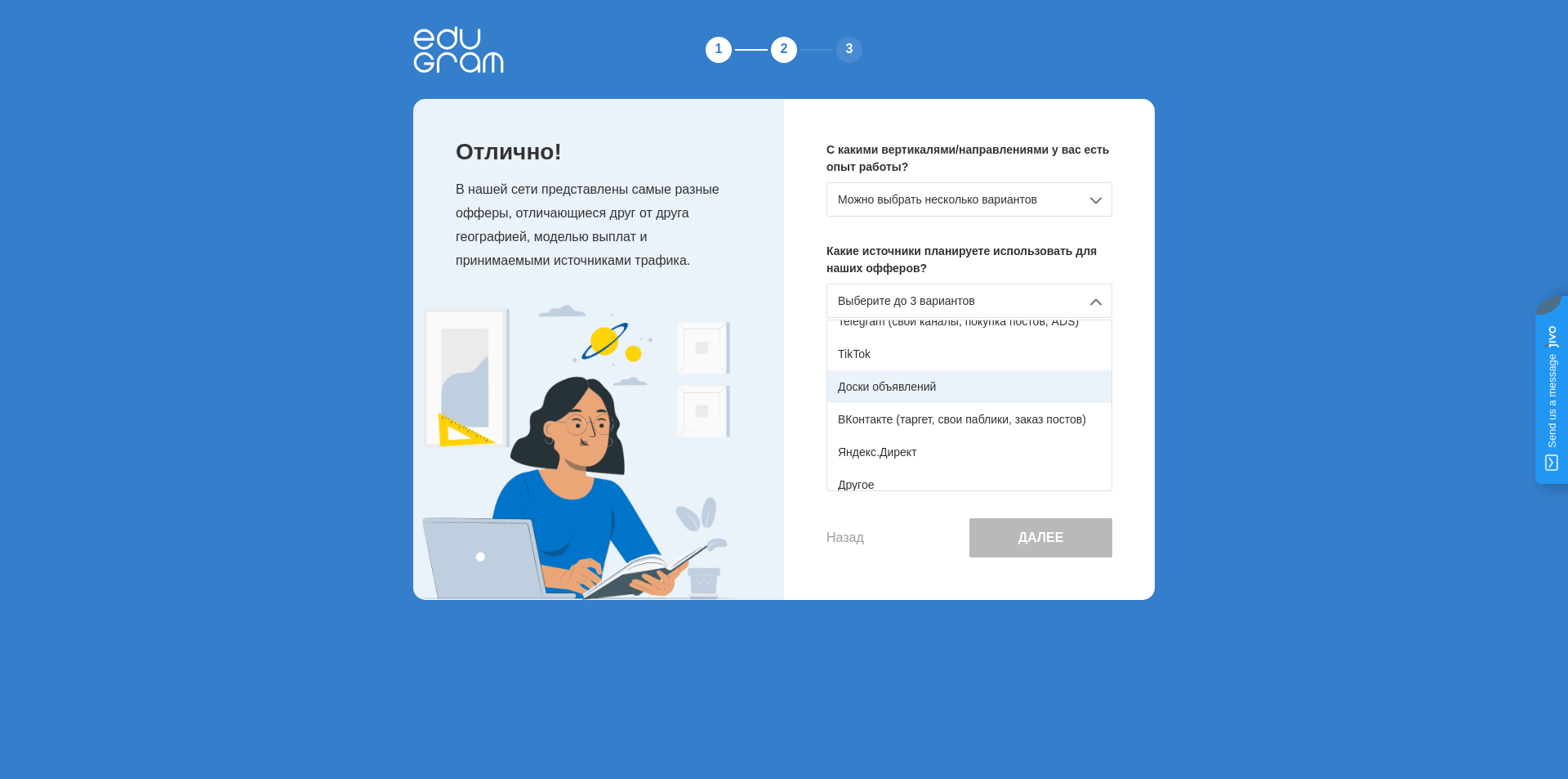
scroll to position [269, 0]
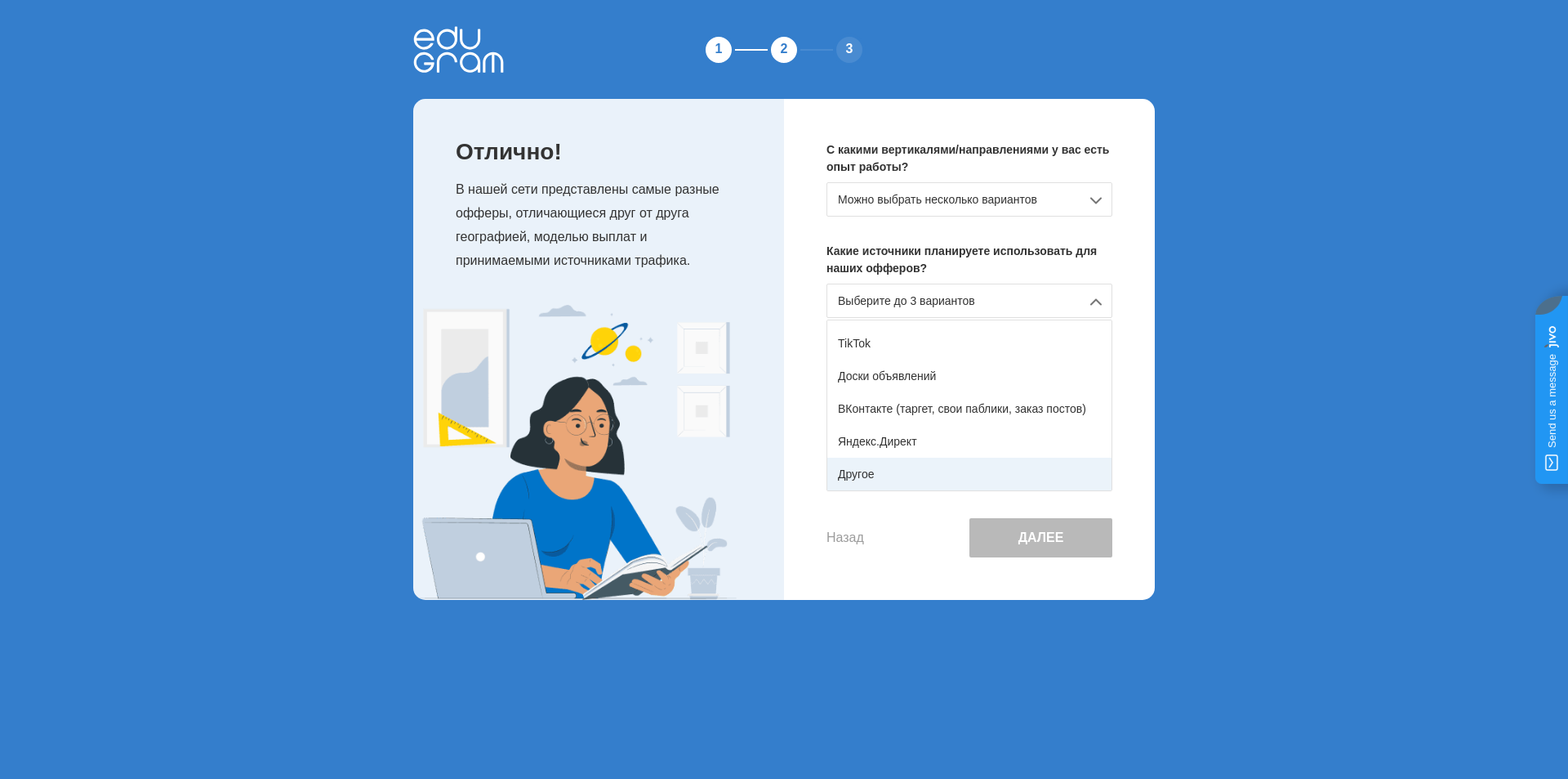
click at [948, 466] on div "Другое" at bounding box center [969, 474] width 284 height 33
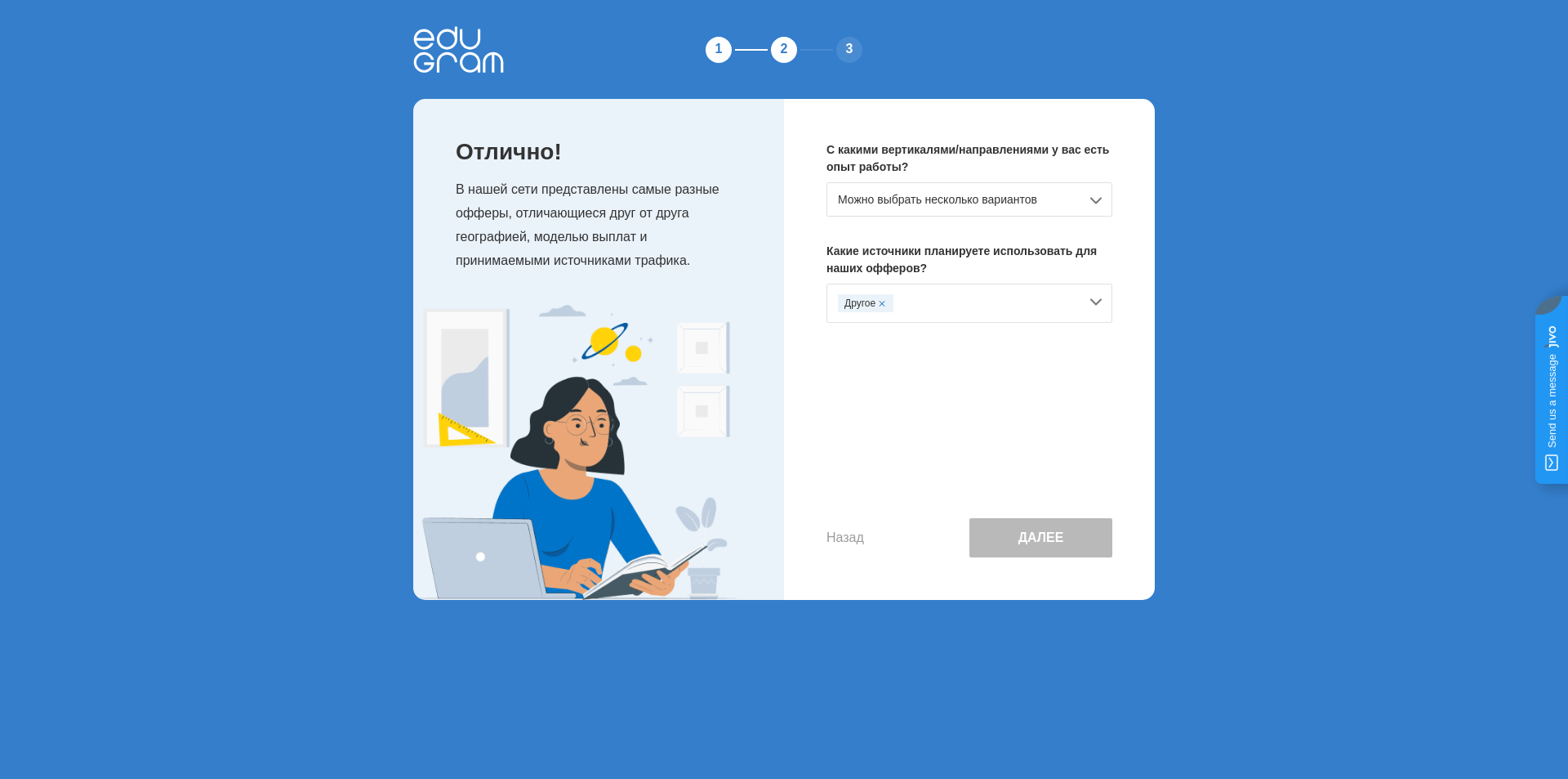
click at [1025, 194] on div "Можно выбрать несколько вариантов" at bounding box center [969, 199] width 286 height 34
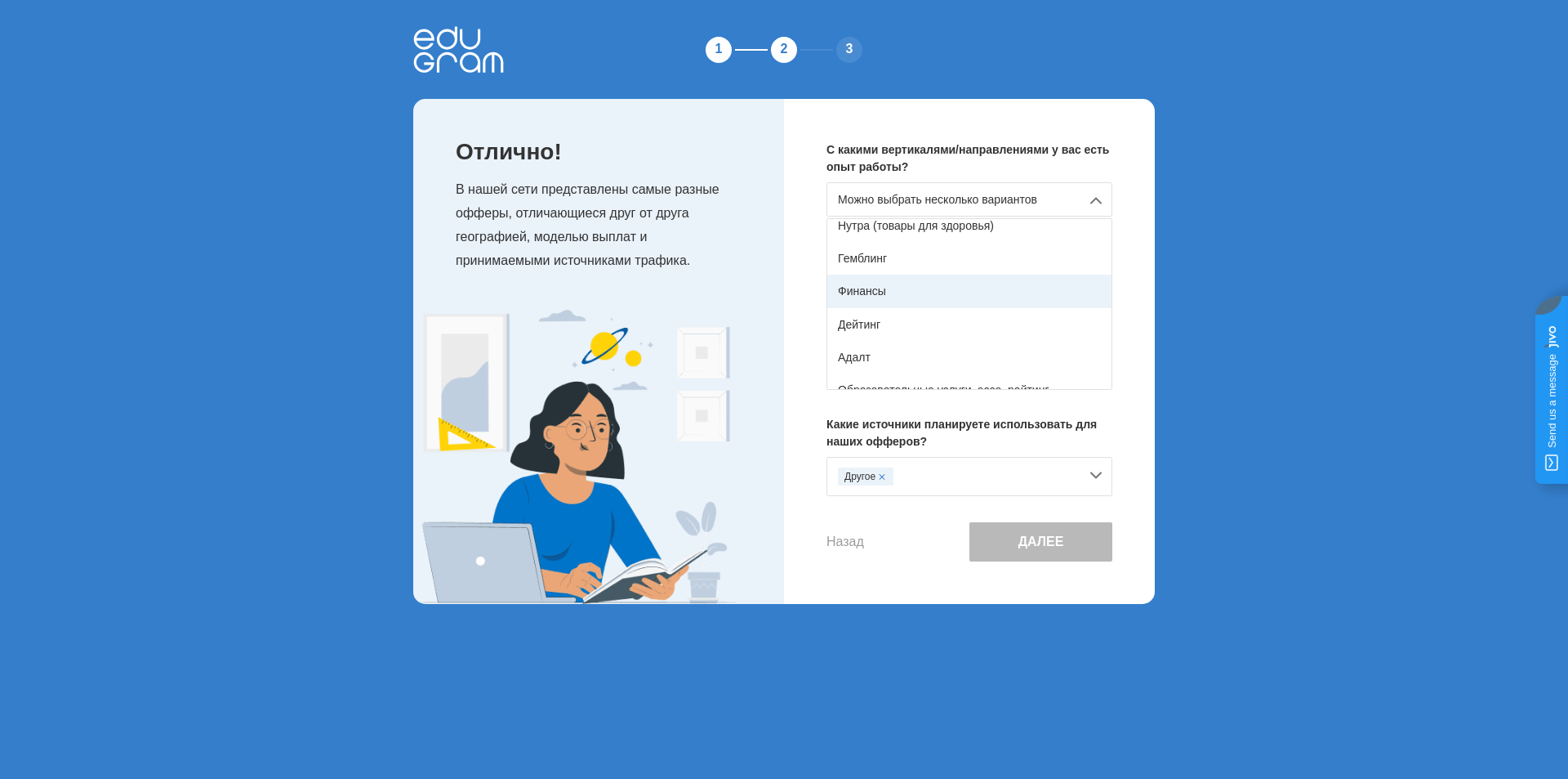
scroll to position [82, 0]
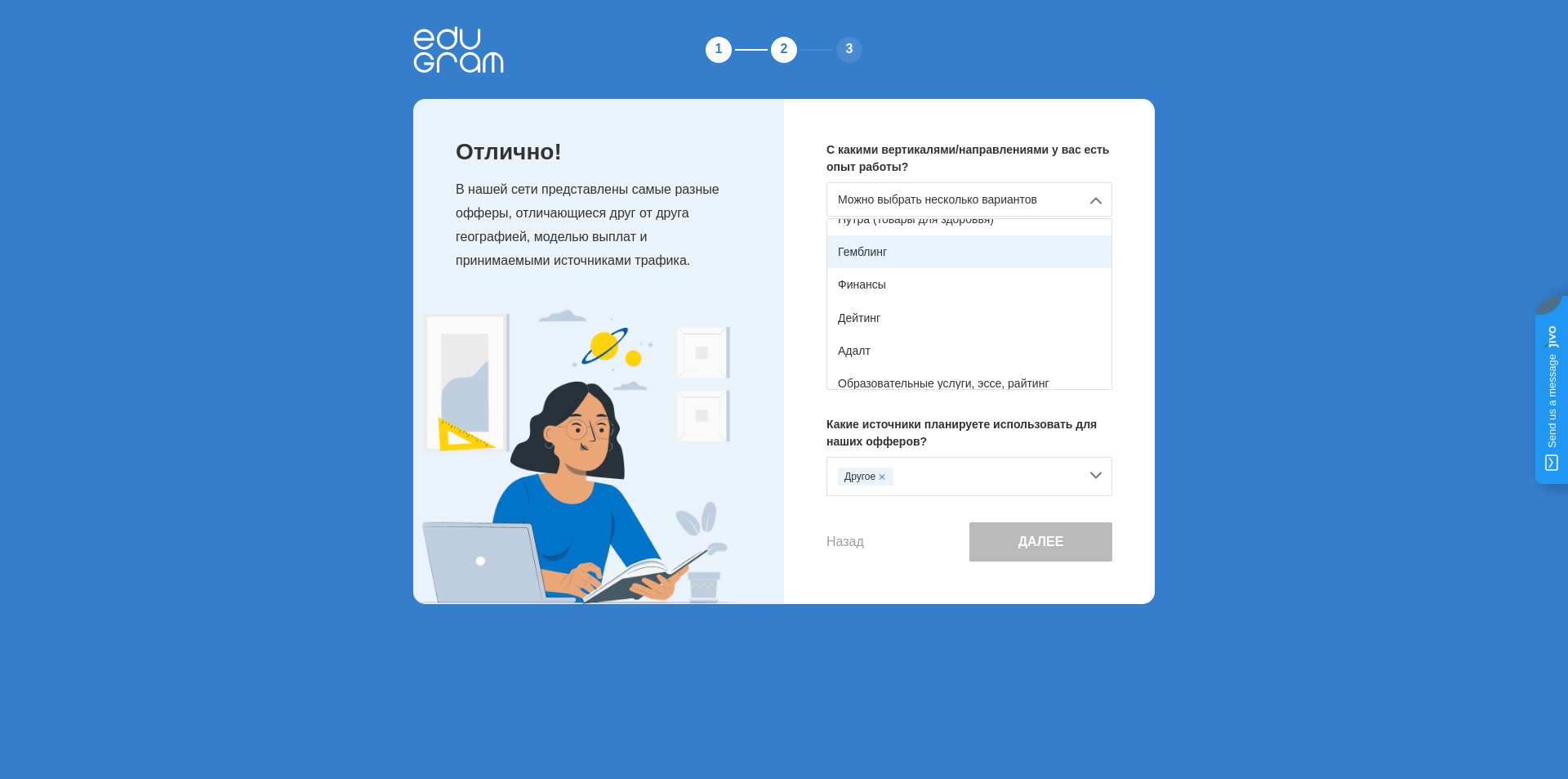
click at [971, 254] on div "Гемблинг" at bounding box center [969, 251] width 284 height 33
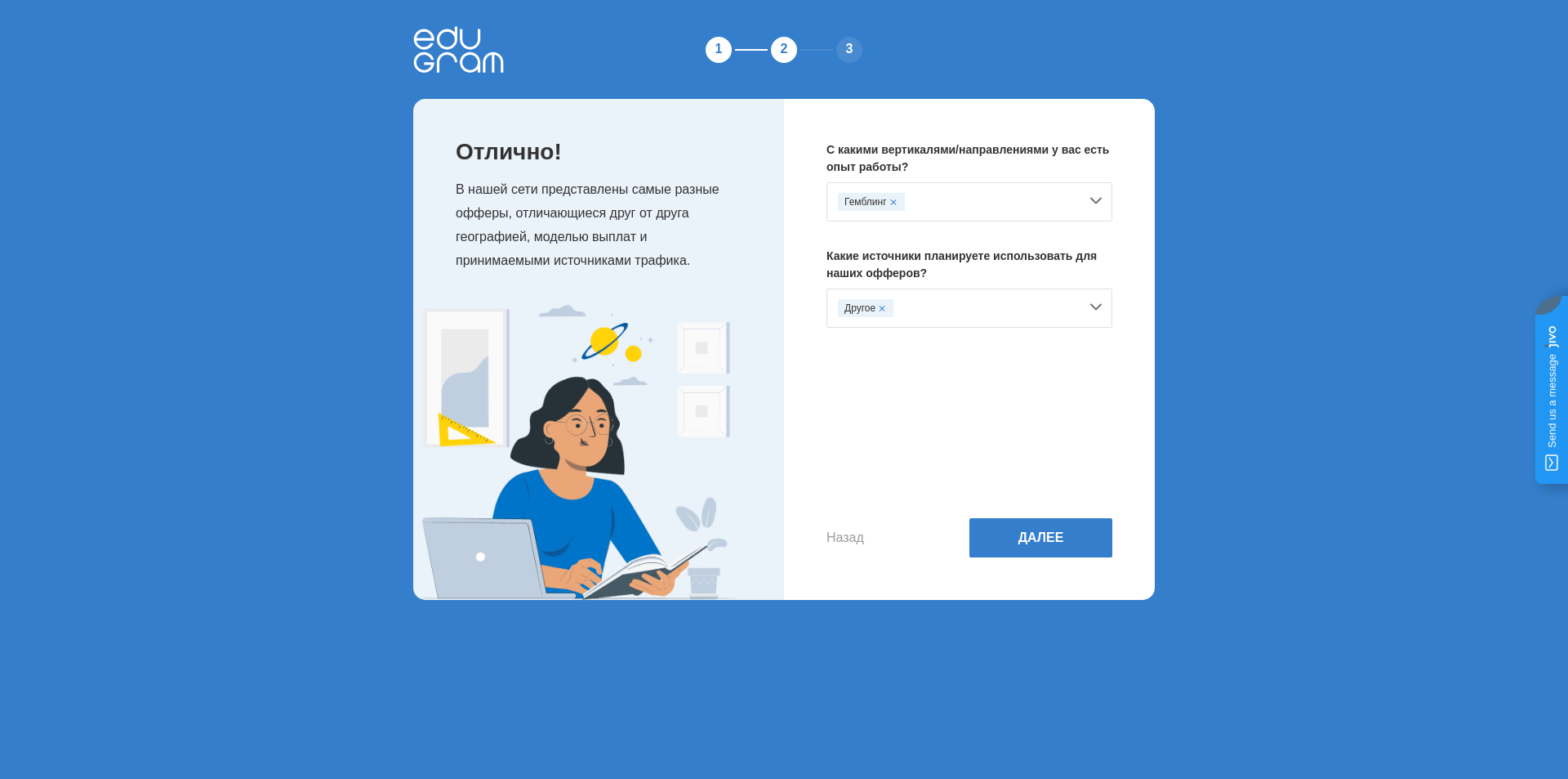
click at [1007, 190] on div "Гемблинг" at bounding box center [969, 201] width 286 height 39
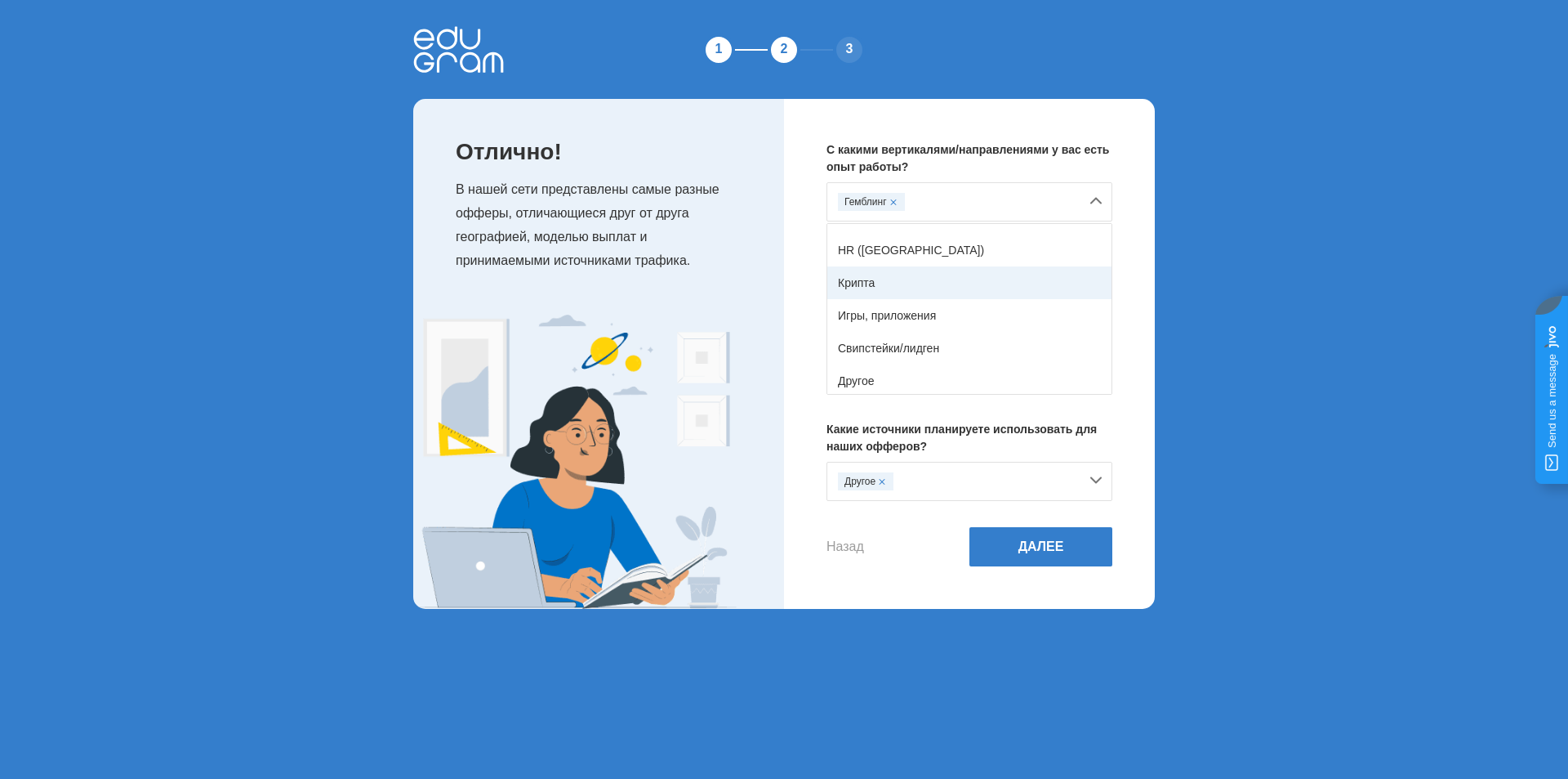
scroll to position [288, 0]
click at [1055, 560] on button "Далее" at bounding box center [1040, 546] width 143 height 39
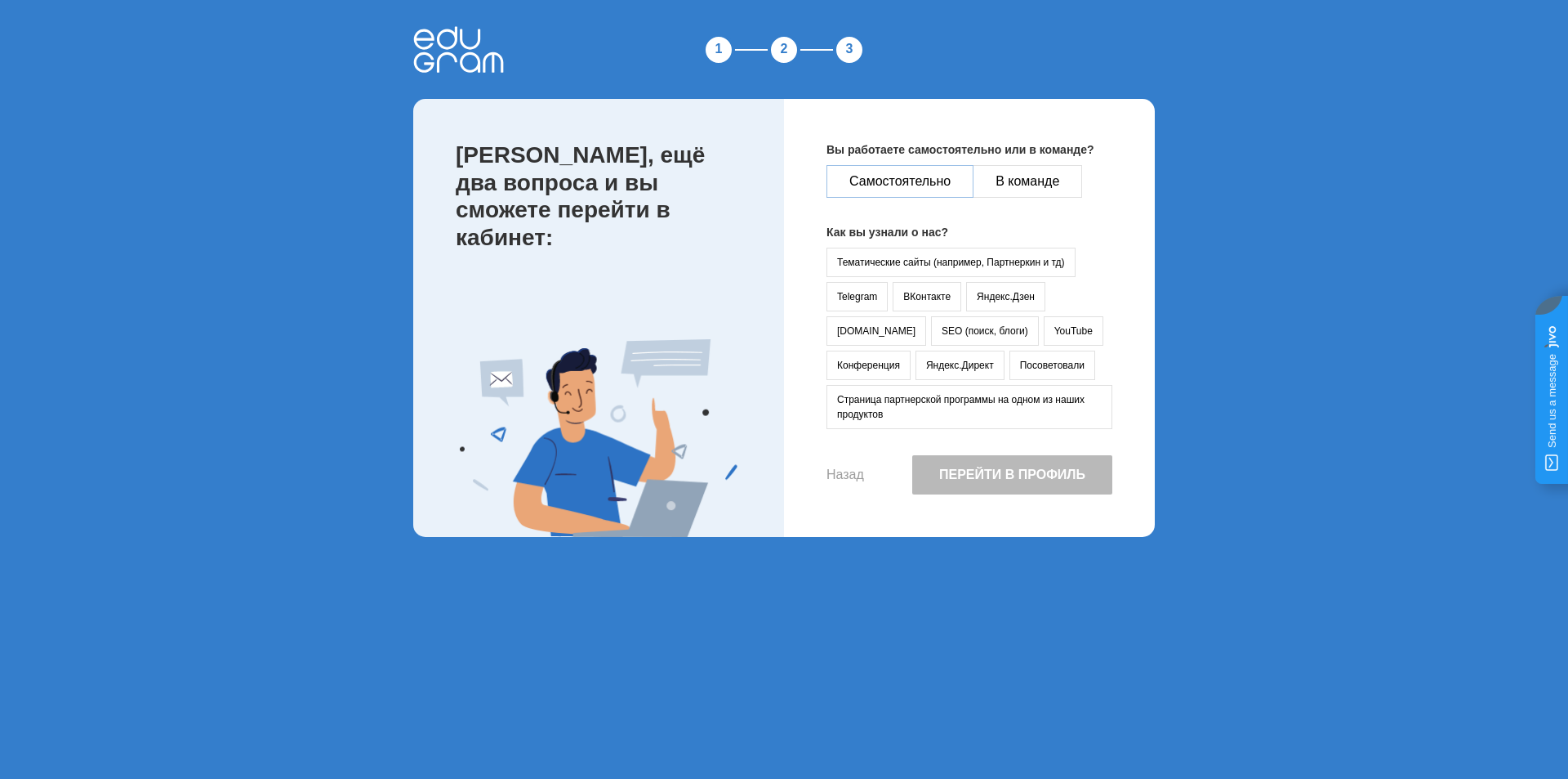
click at [930, 186] on button "Самостоятельно" at bounding box center [899, 181] width 147 height 33
click at [913, 282] on button "ВКонтакте" at bounding box center [926, 296] width 69 height 29
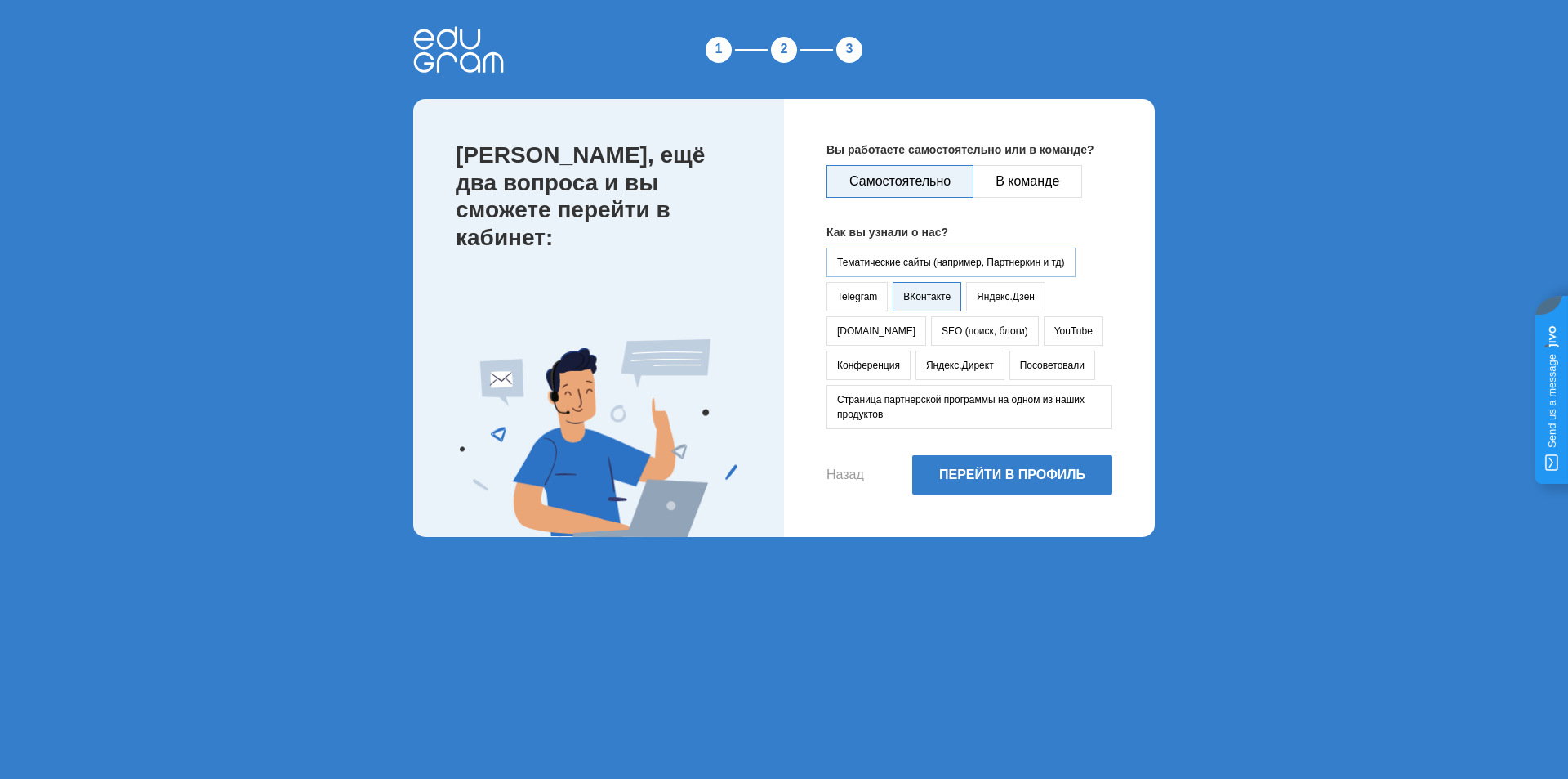
click at [912, 266] on button "Тематические сайты (например, Партнеркин и тд)" at bounding box center [950, 262] width 249 height 29
click at [912, 290] on button "ВКонтакте" at bounding box center [926, 296] width 69 height 29
click at [945, 257] on button "Тематические сайты (например, Партнеркин и тд)" at bounding box center [950, 262] width 249 height 29
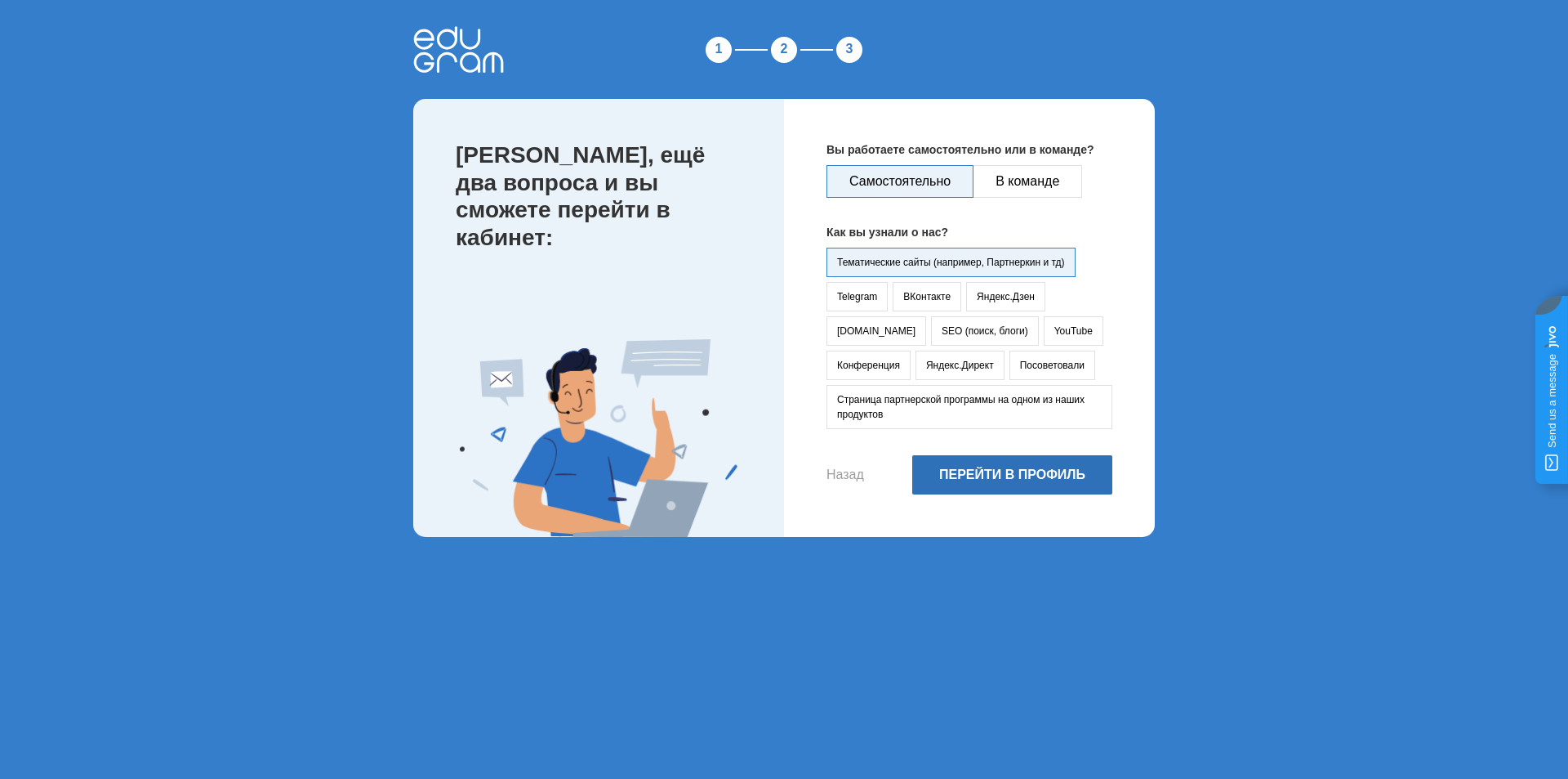
click at [970, 462] on button "Перейти в профиль" at bounding box center [1012, 474] width 200 height 39
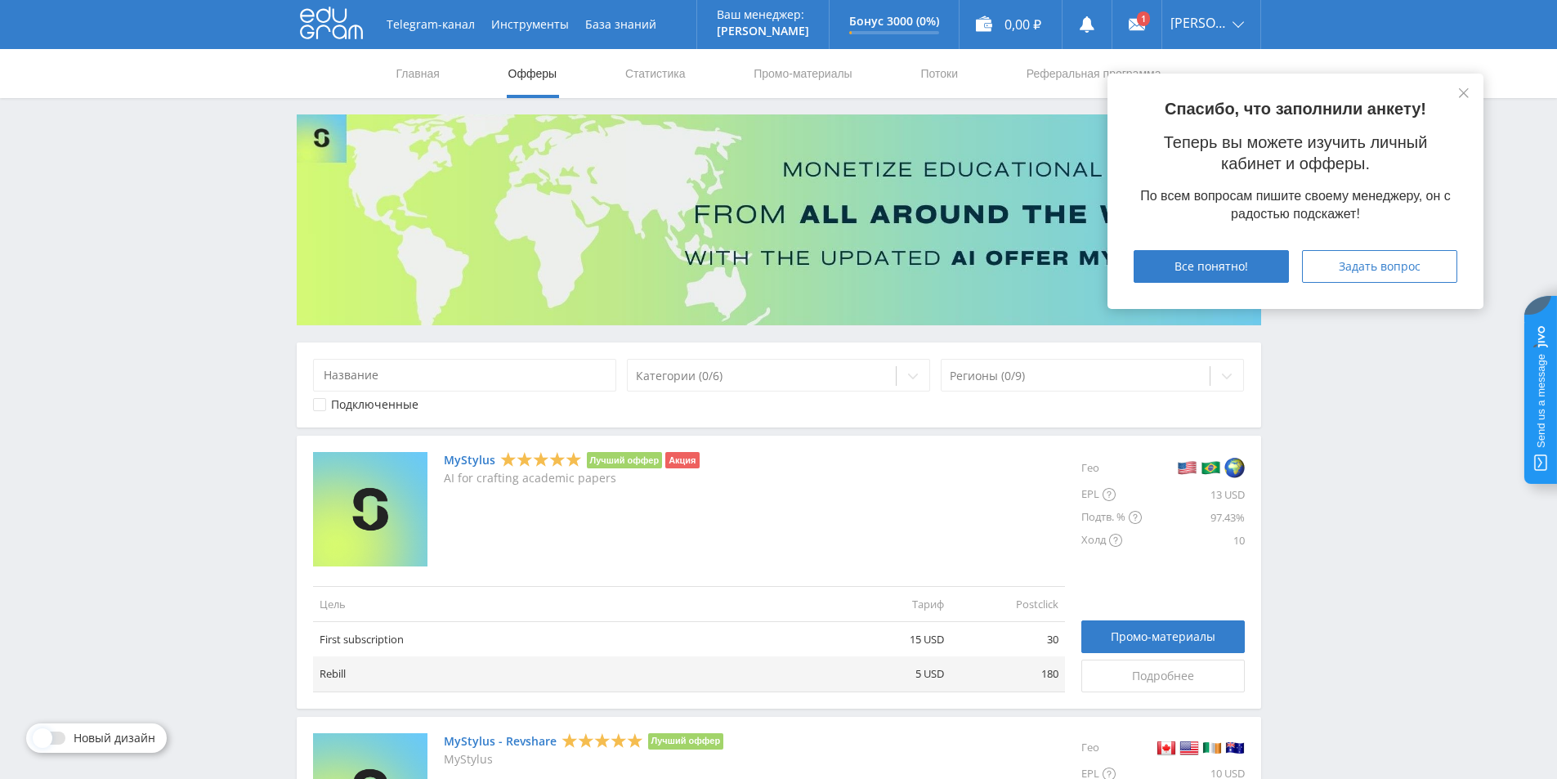
click at [1454, 94] on div "Спасибо, что заполнили анкету! Теперь вы можете изучить личный кабинет и офферы…" at bounding box center [1295, 191] width 376 height 235
click at [1442, 92] on div "Спасибо, что заполнили анкету! Теперь вы можете изучить личный кабинет и офферы…" at bounding box center [1295, 191] width 376 height 235
click at [1446, 95] on div "Спасибо, что заполнили анкету! Теперь вы можете изучить личный кабинет и офферы…" at bounding box center [1295, 191] width 376 height 235
click at [1464, 94] on icon at bounding box center [1464, 93] width 10 height 10
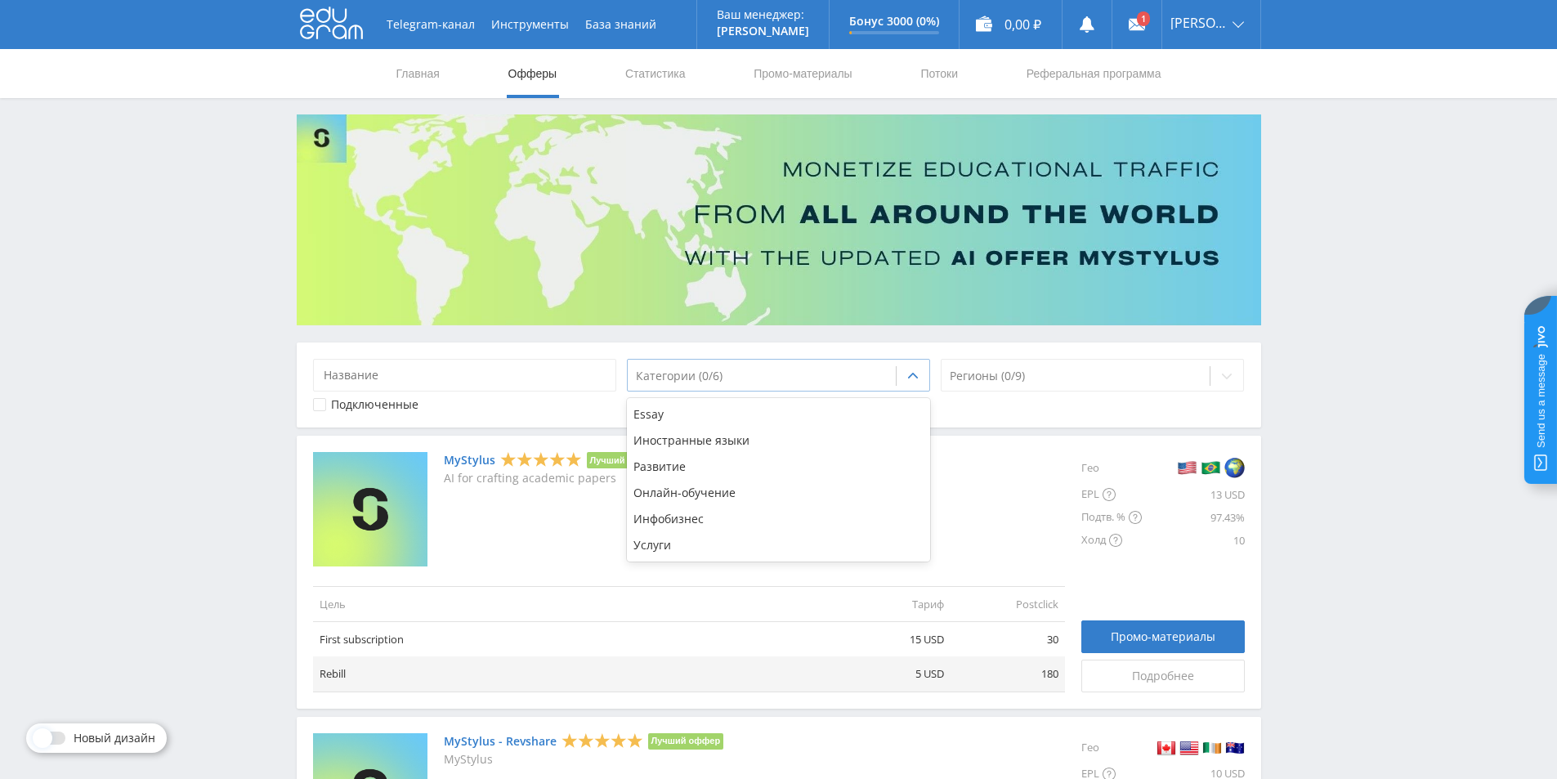
click at [910, 378] on icon at bounding box center [912, 375] width 13 height 13
click at [1102, 370] on div at bounding box center [1076, 376] width 253 height 16
drag, startPoint x: 865, startPoint y: 387, endPoint x: 733, endPoint y: 394, distance: 132.6
click at [864, 387] on div "Категории (0/6)" at bounding box center [779, 375] width 304 height 33
click at [566, 398] on div "Подключенные" at bounding box center [465, 404] width 304 height 13
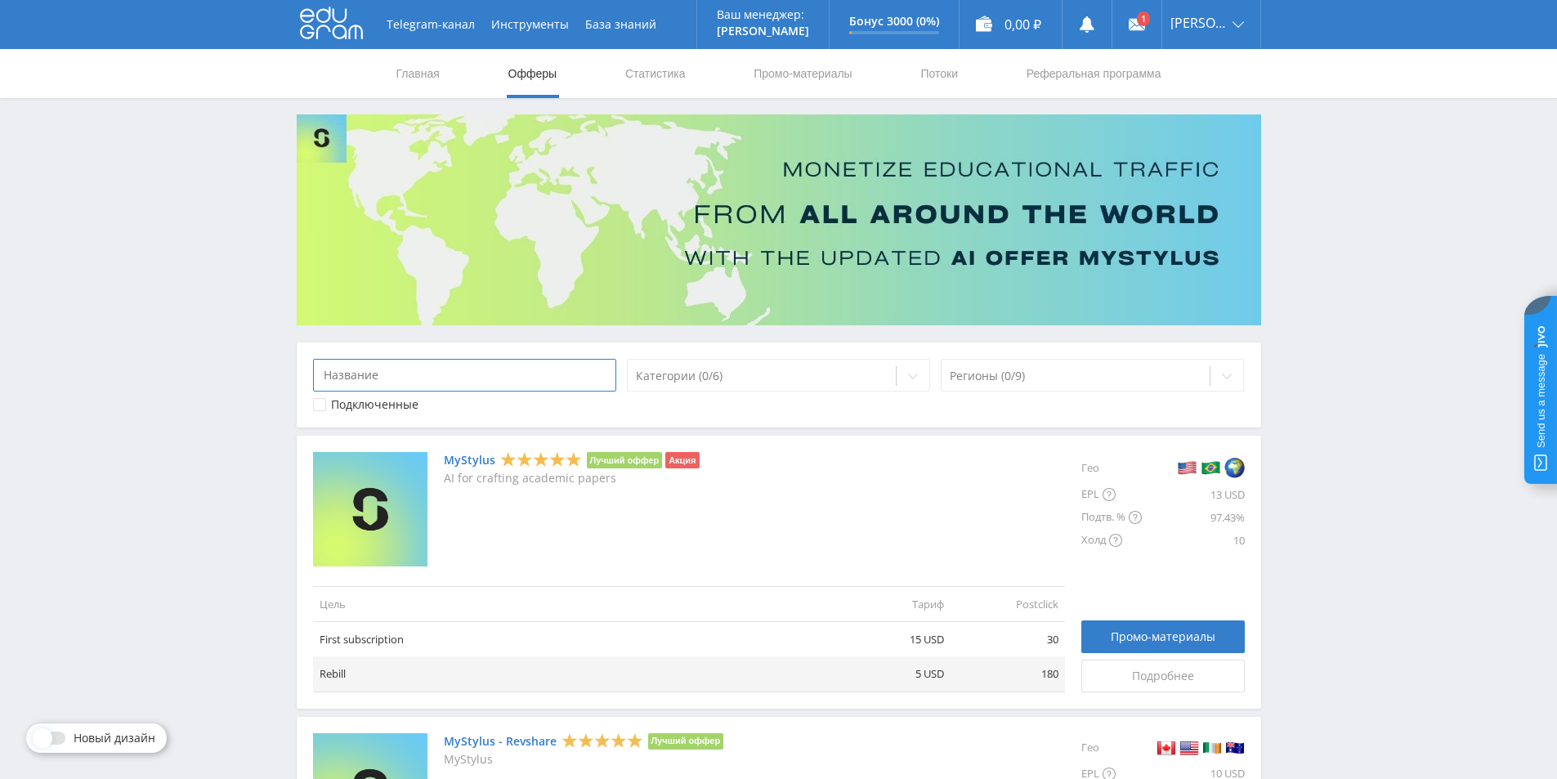
click at [560, 380] on input at bounding box center [465, 375] width 304 height 33
drag, startPoint x: 743, startPoint y: 373, endPoint x: 871, endPoint y: 362, distance: 128.8
click at [744, 373] on div at bounding box center [762, 376] width 253 height 16
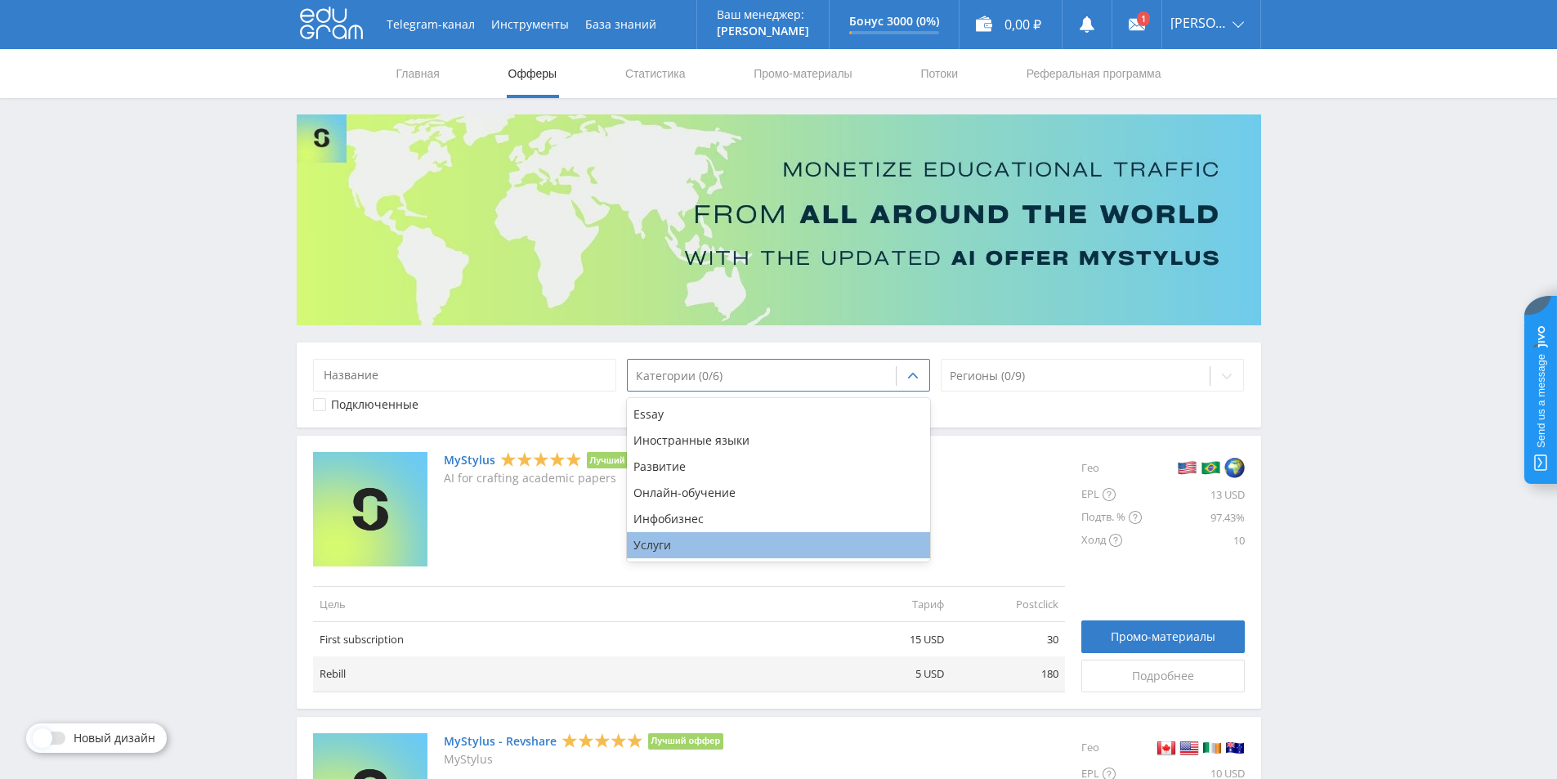
click at [686, 541] on div "Услуги" at bounding box center [779, 545] width 304 height 26
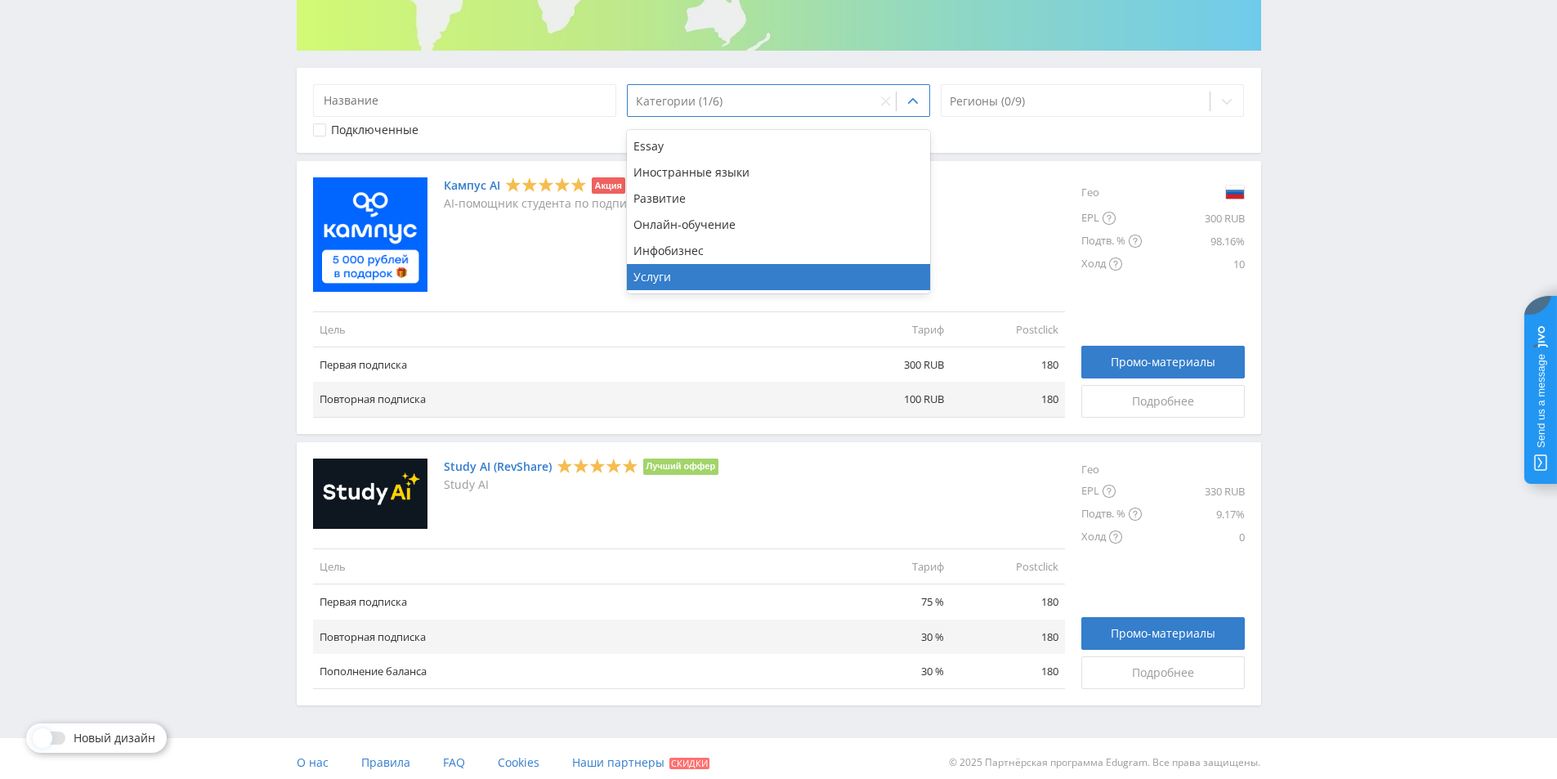
scroll to position [283, 0]
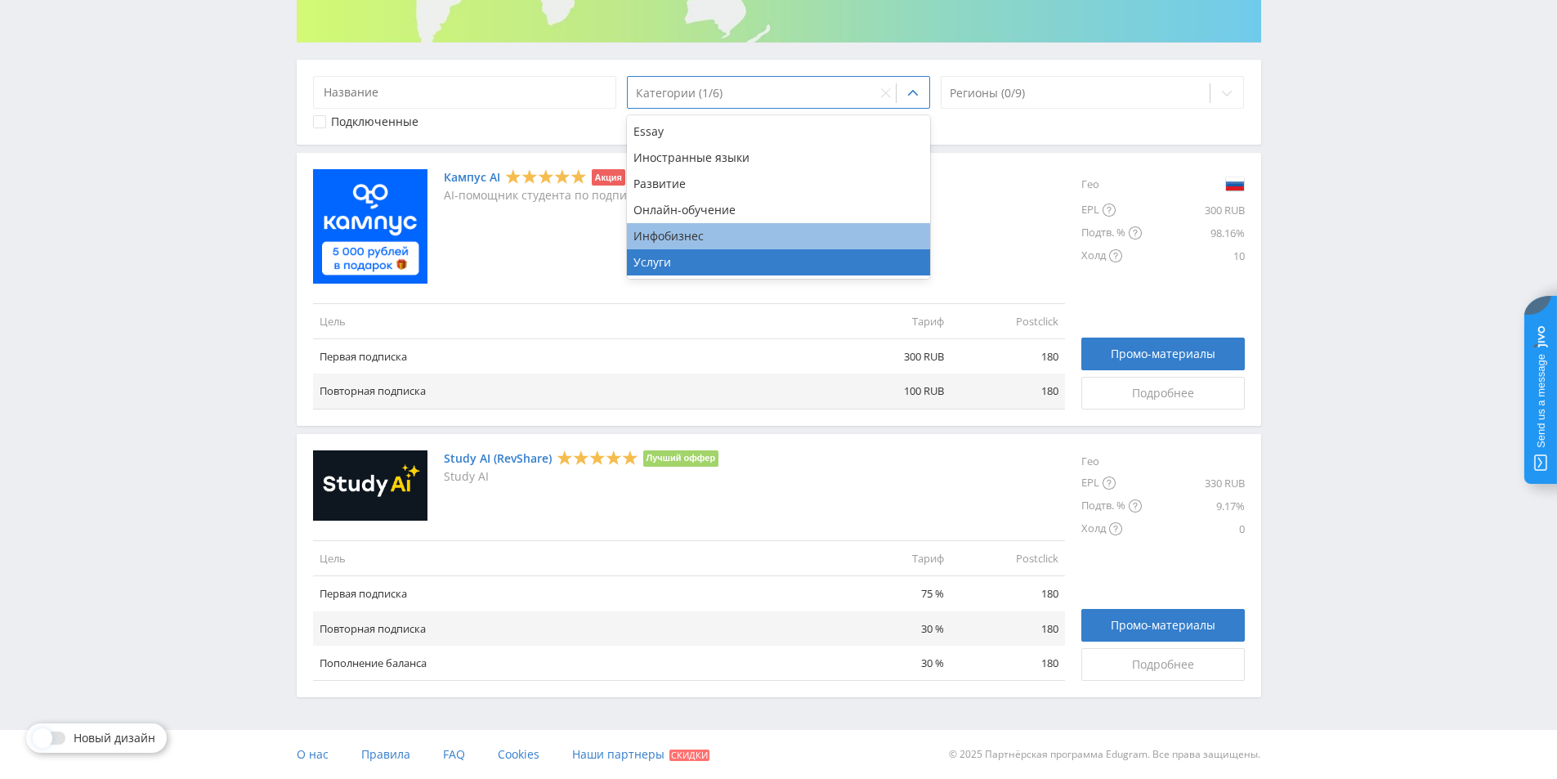
click at [750, 232] on div "Инфобизнес" at bounding box center [779, 236] width 304 height 26
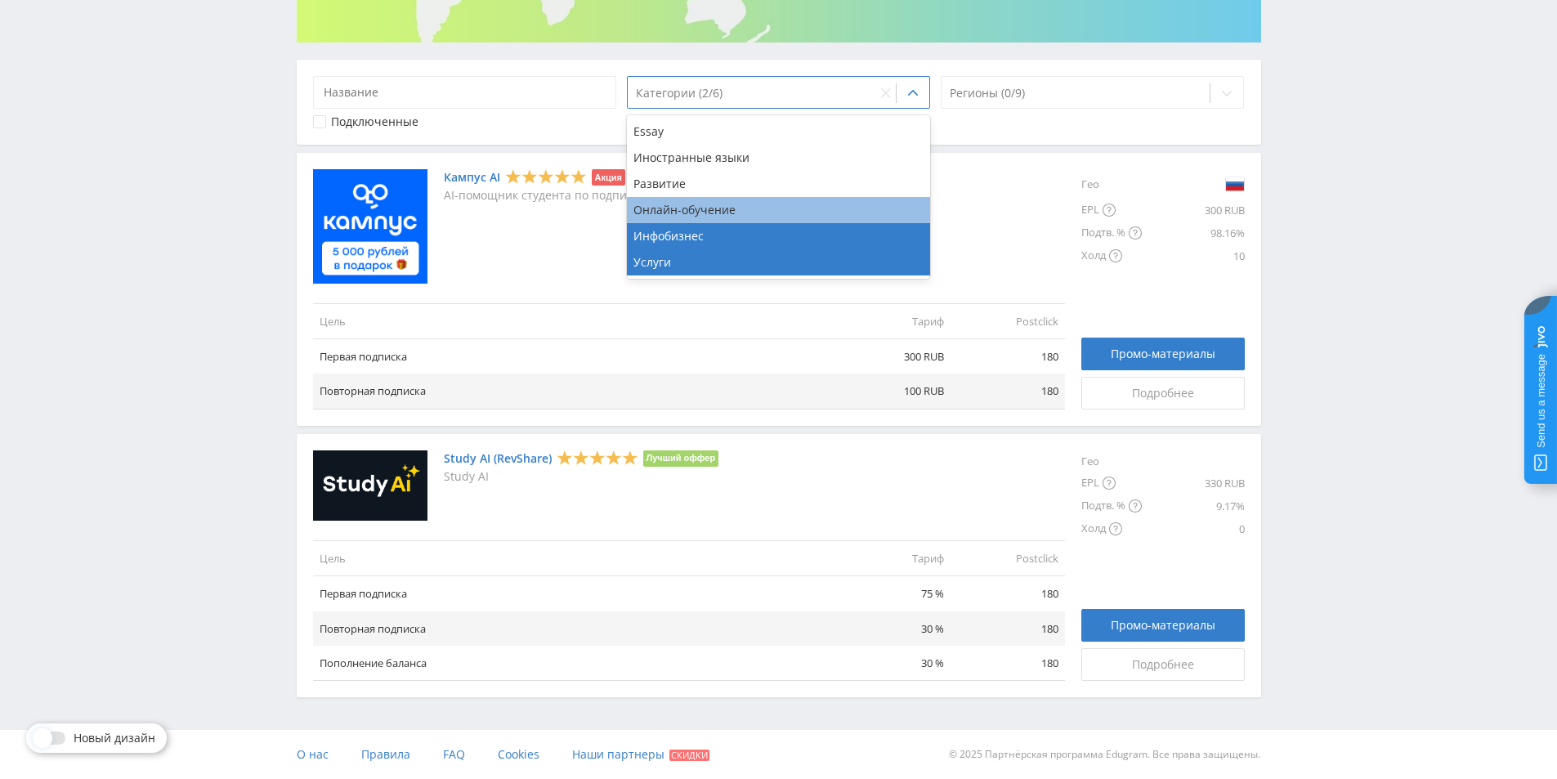
click at [749, 210] on div "Онлайн-обучение" at bounding box center [779, 210] width 304 height 26
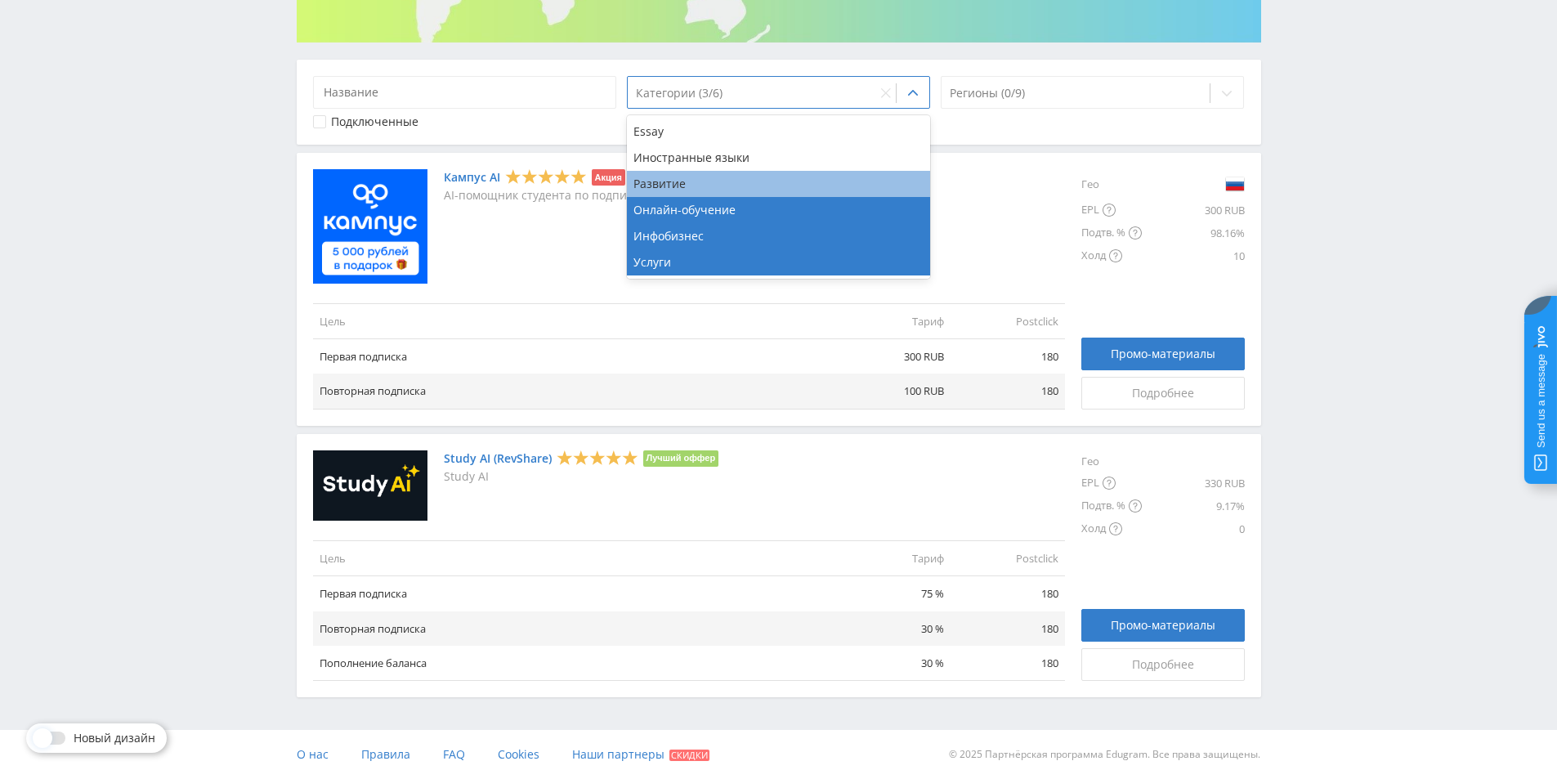
click at [746, 178] on div "Развитие" at bounding box center [779, 184] width 304 height 26
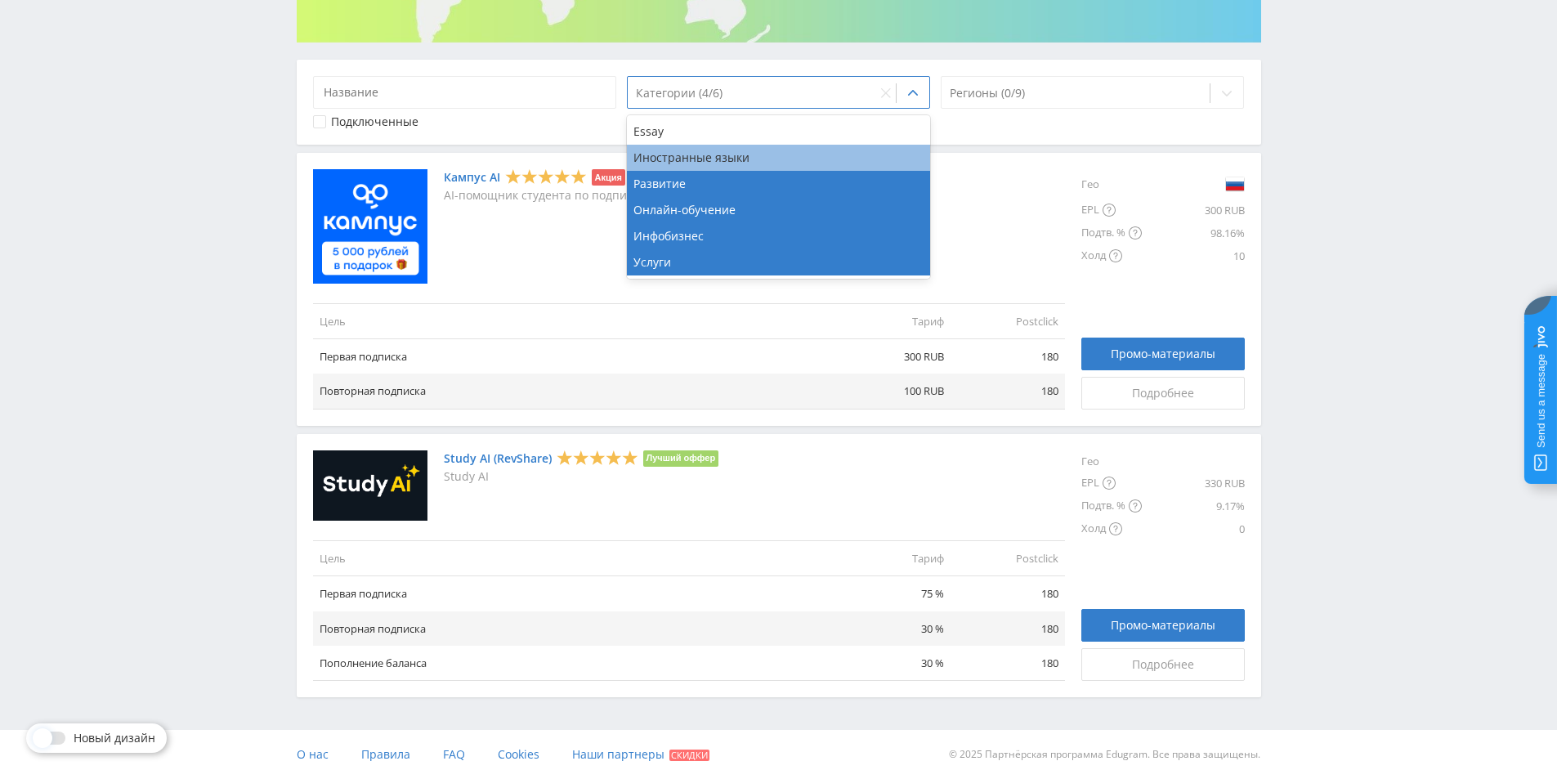
click at [747, 154] on div "Иностранные языки" at bounding box center [779, 158] width 304 height 26
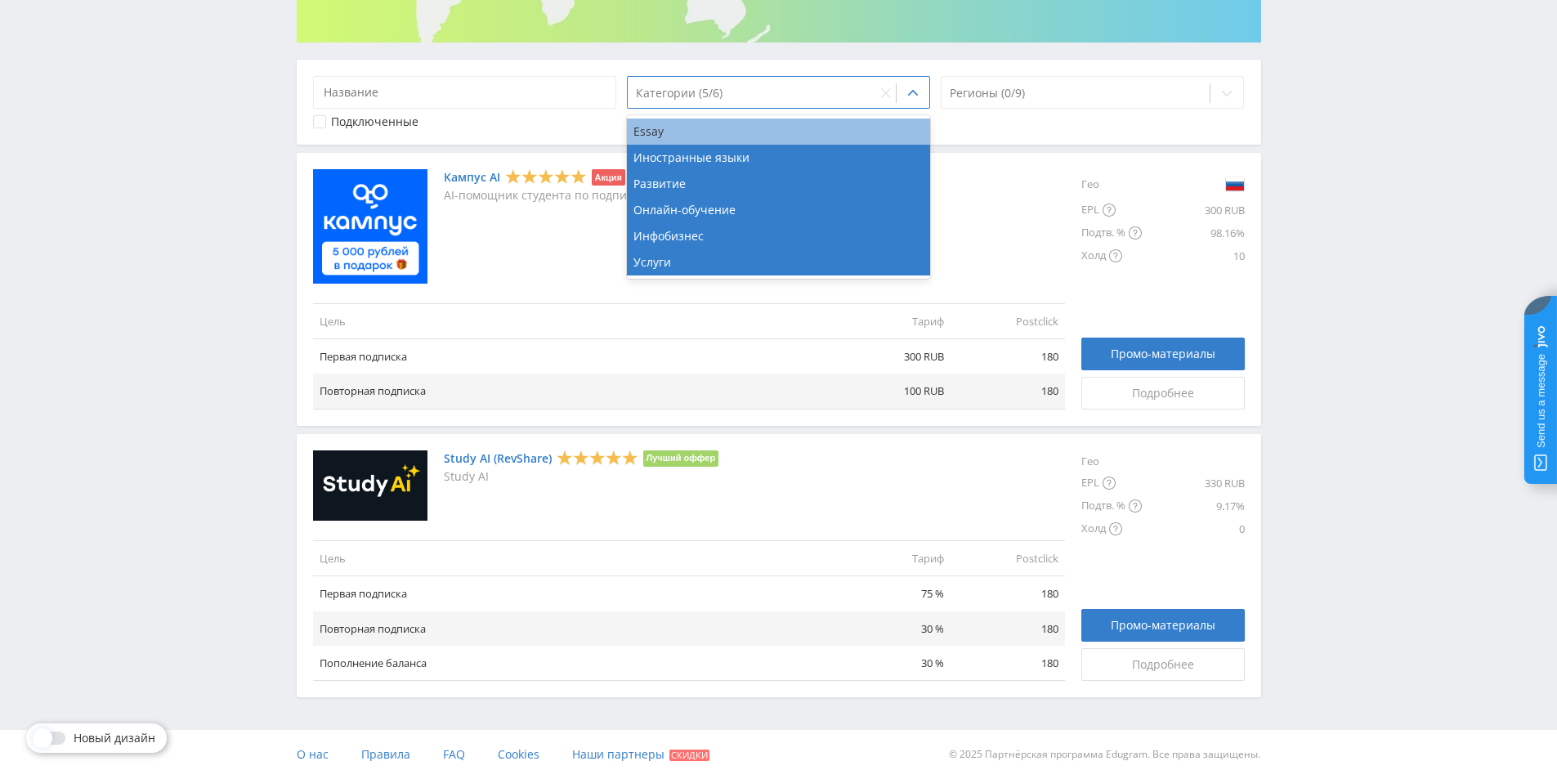
click at [747, 139] on div "Essay" at bounding box center [779, 131] width 304 height 26
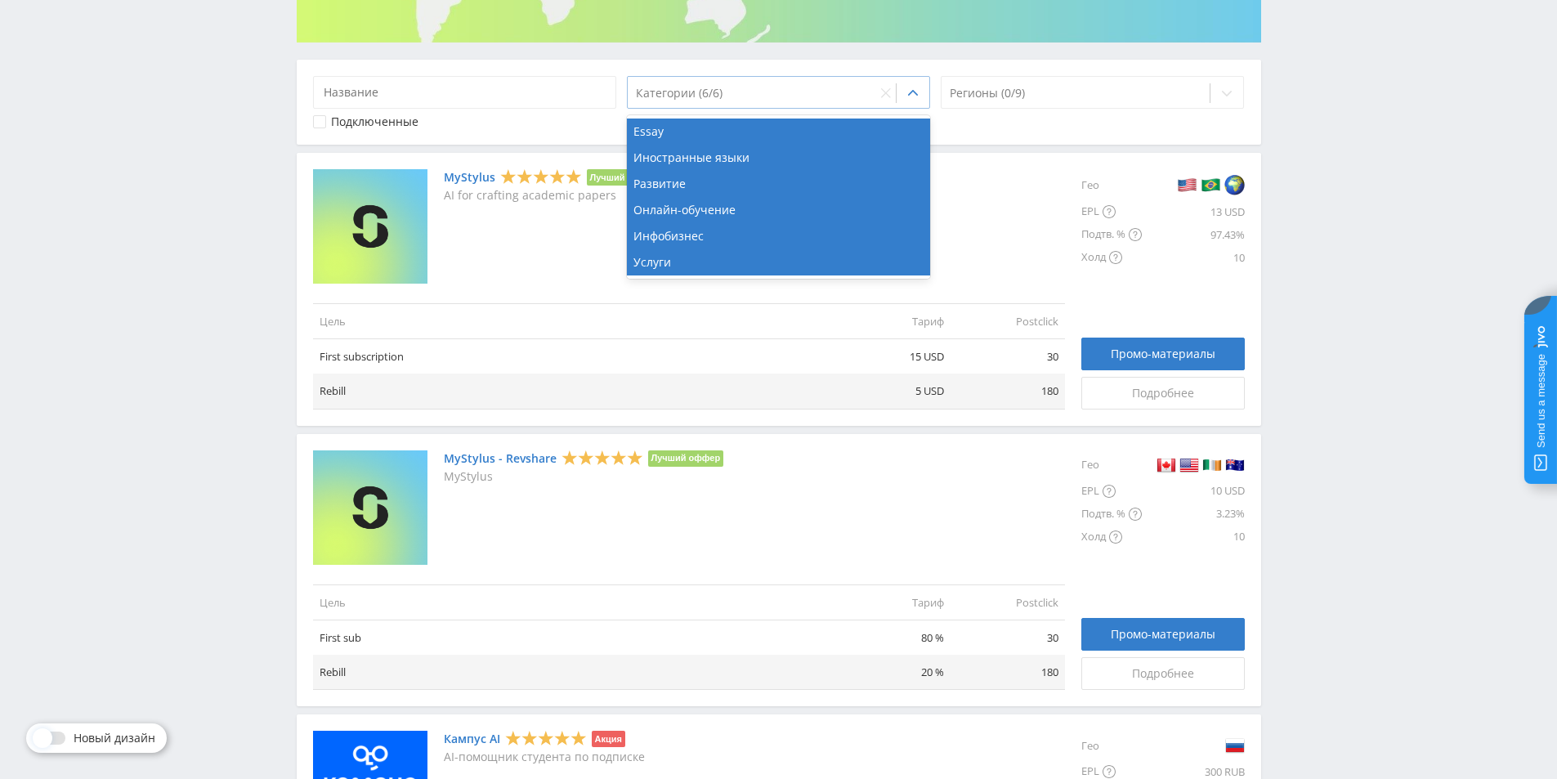
click at [914, 89] on icon at bounding box center [912, 93] width 13 height 13
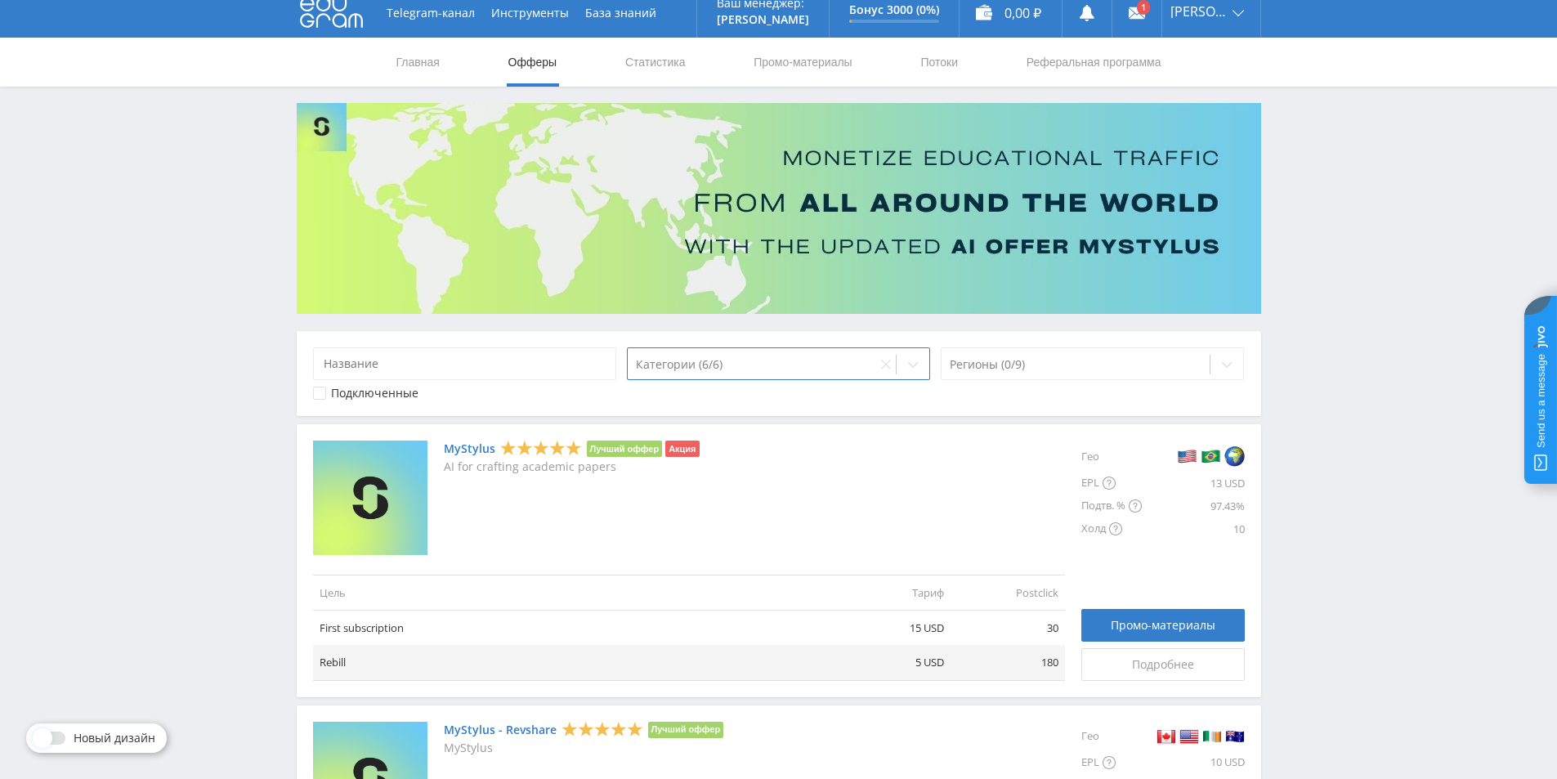
scroll to position [0, 0]
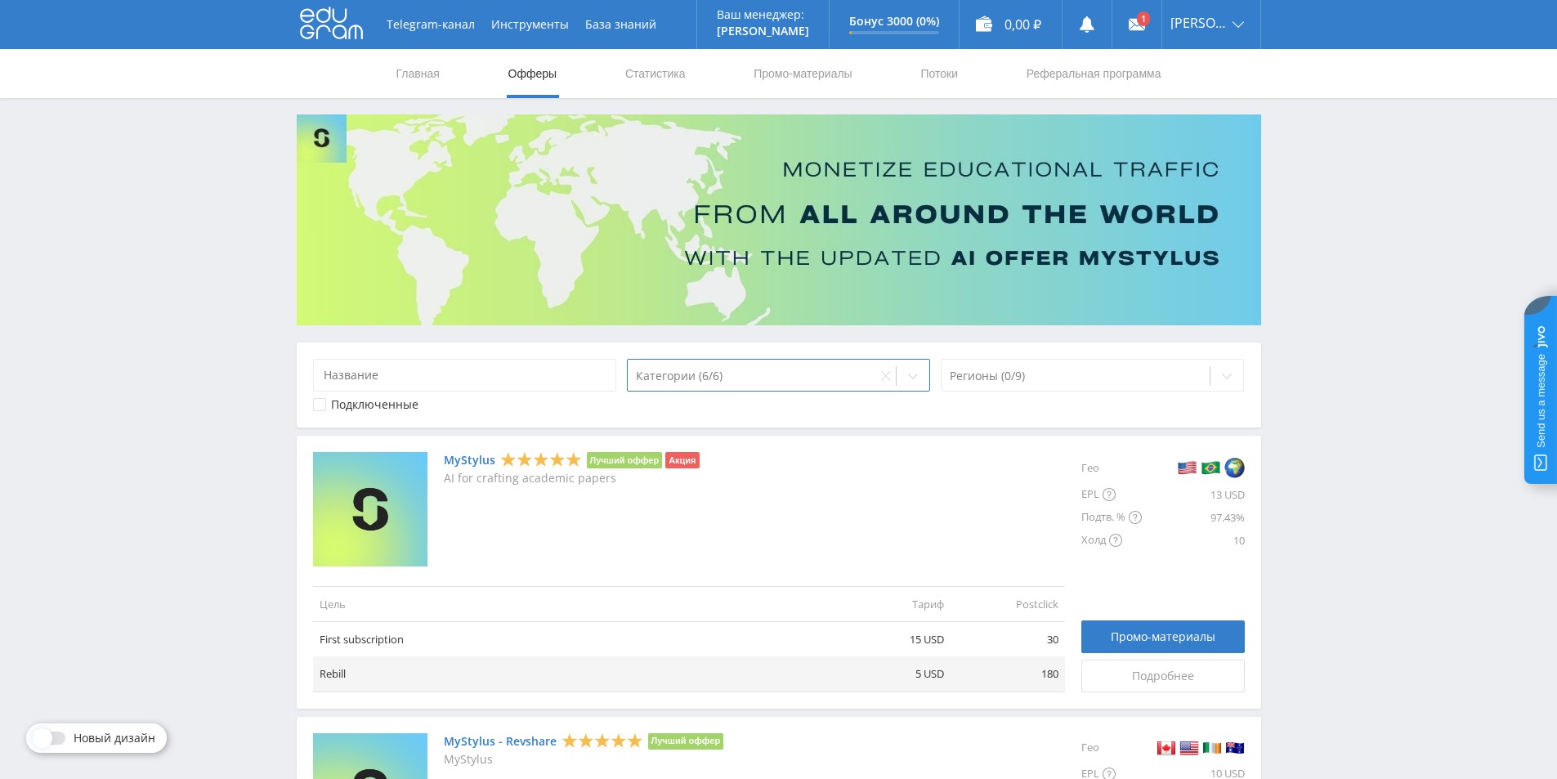
click at [971, 74] on nav "Главная Офферы Статистика Промо-материалы Потоки Реферальная программа" at bounding box center [779, 73] width 768 height 49
click at [942, 70] on link "Потоки" at bounding box center [939, 73] width 41 height 49
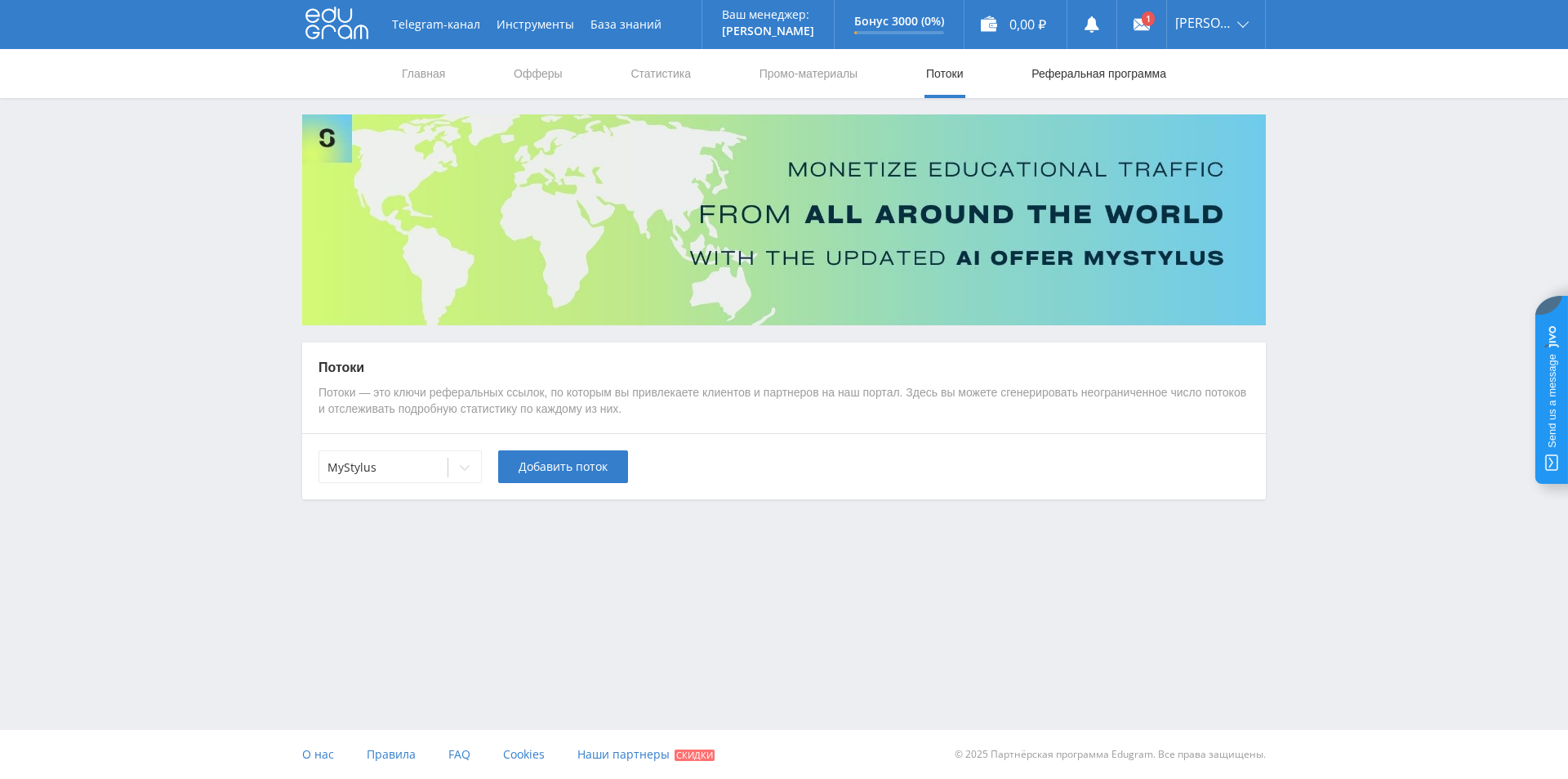
click at [1037, 69] on link "Реферальная программа" at bounding box center [1099, 73] width 138 height 49
